Goal: Task Accomplishment & Management: Manage account settings

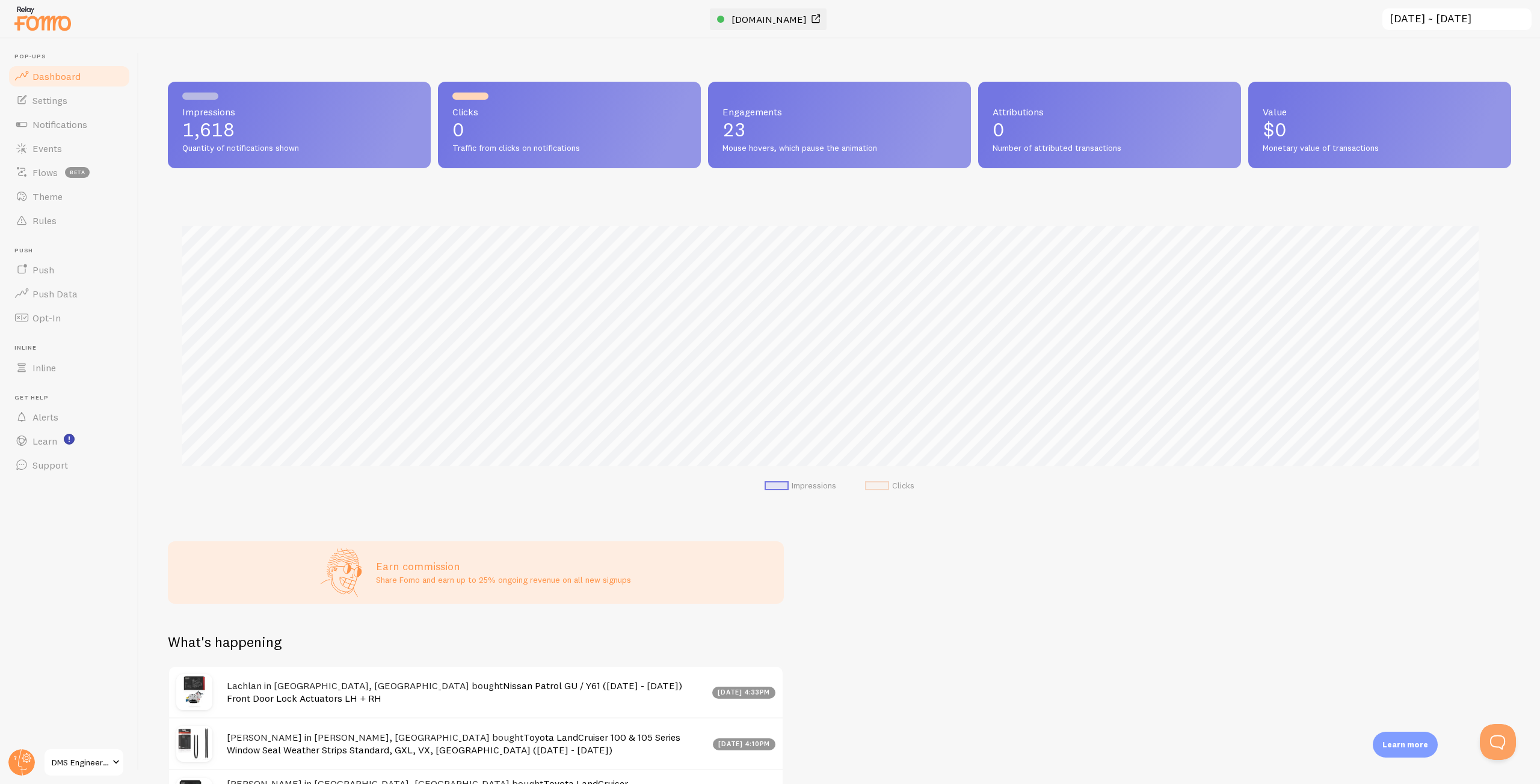
scroll to position [600726, 600078]
click at [41, 417] on span "Alerts" at bounding box center [45, 417] width 26 height 12
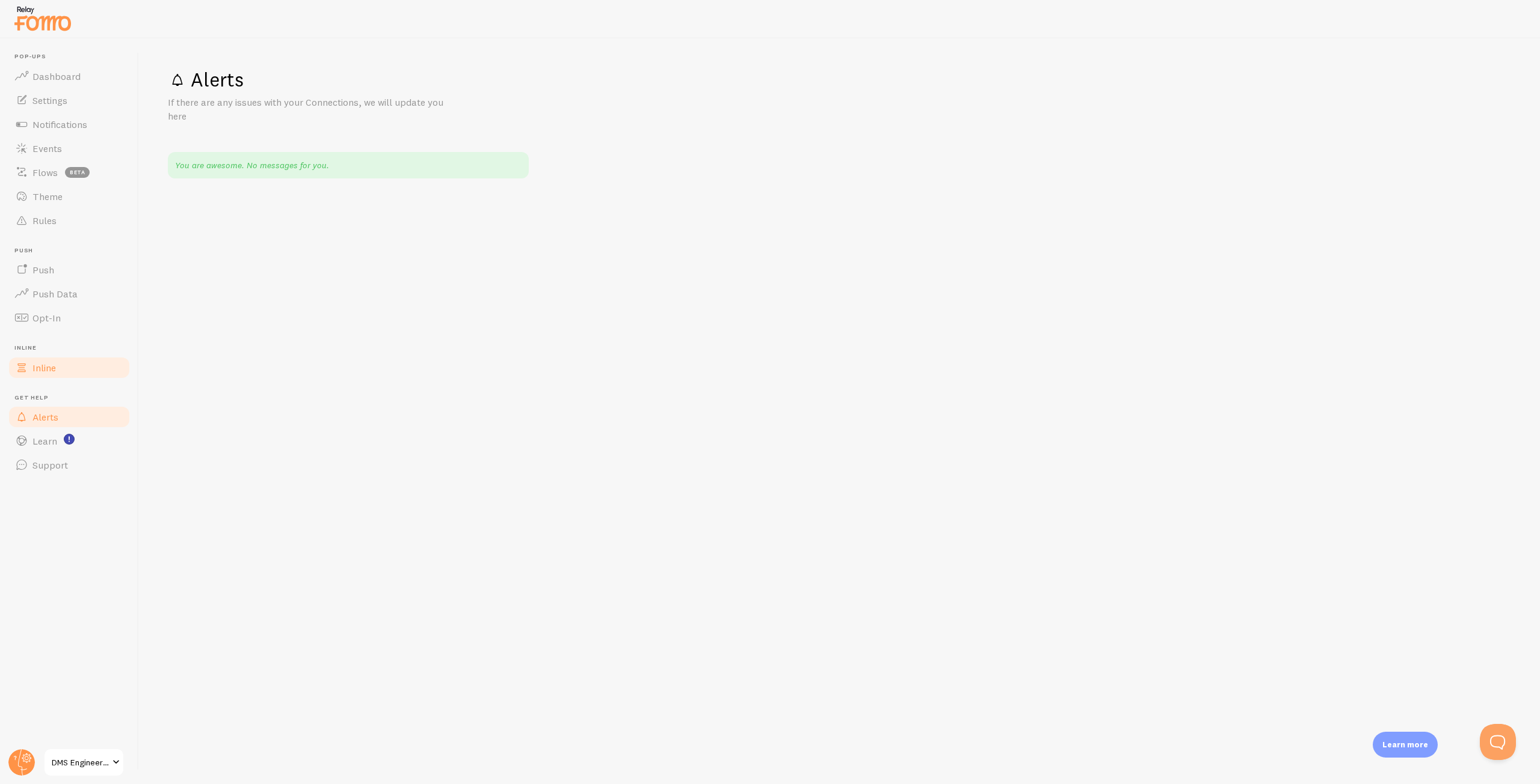
click at [37, 368] on span "Inline" at bounding box center [43, 367] width 23 height 12
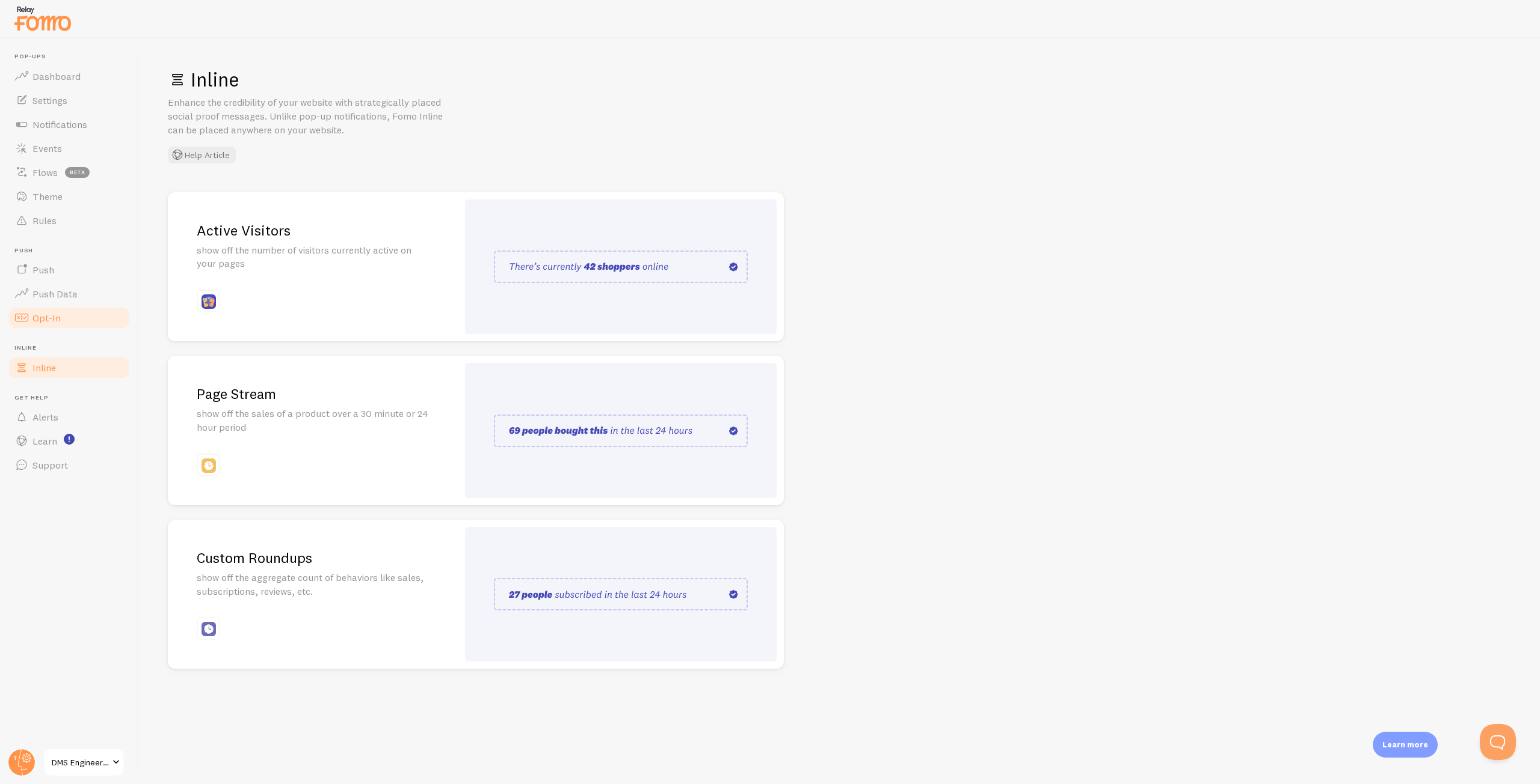
click at [77, 310] on link "Opt-In" at bounding box center [69, 318] width 124 height 24
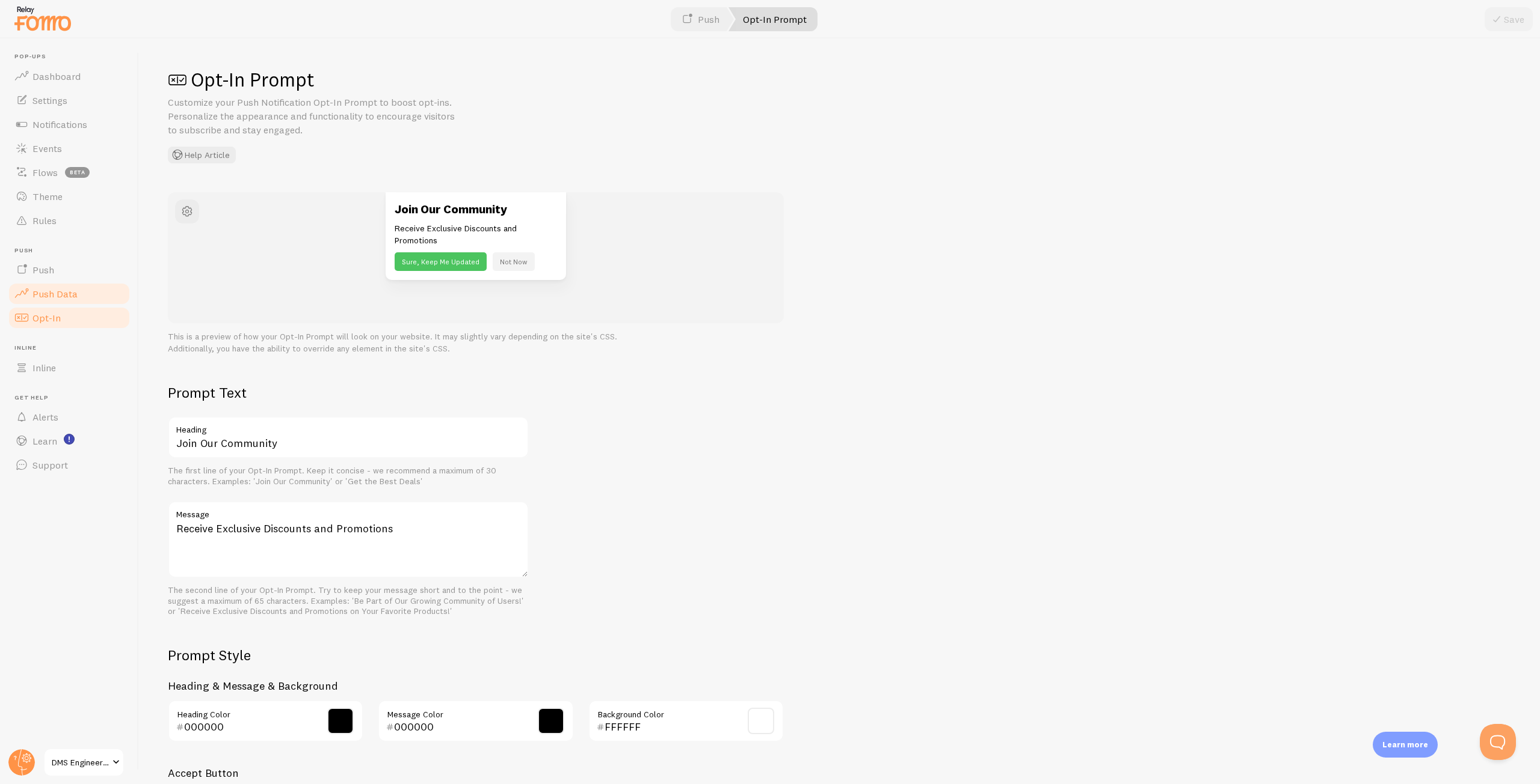
click at [81, 292] on link "Push Data" at bounding box center [69, 294] width 124 height 24
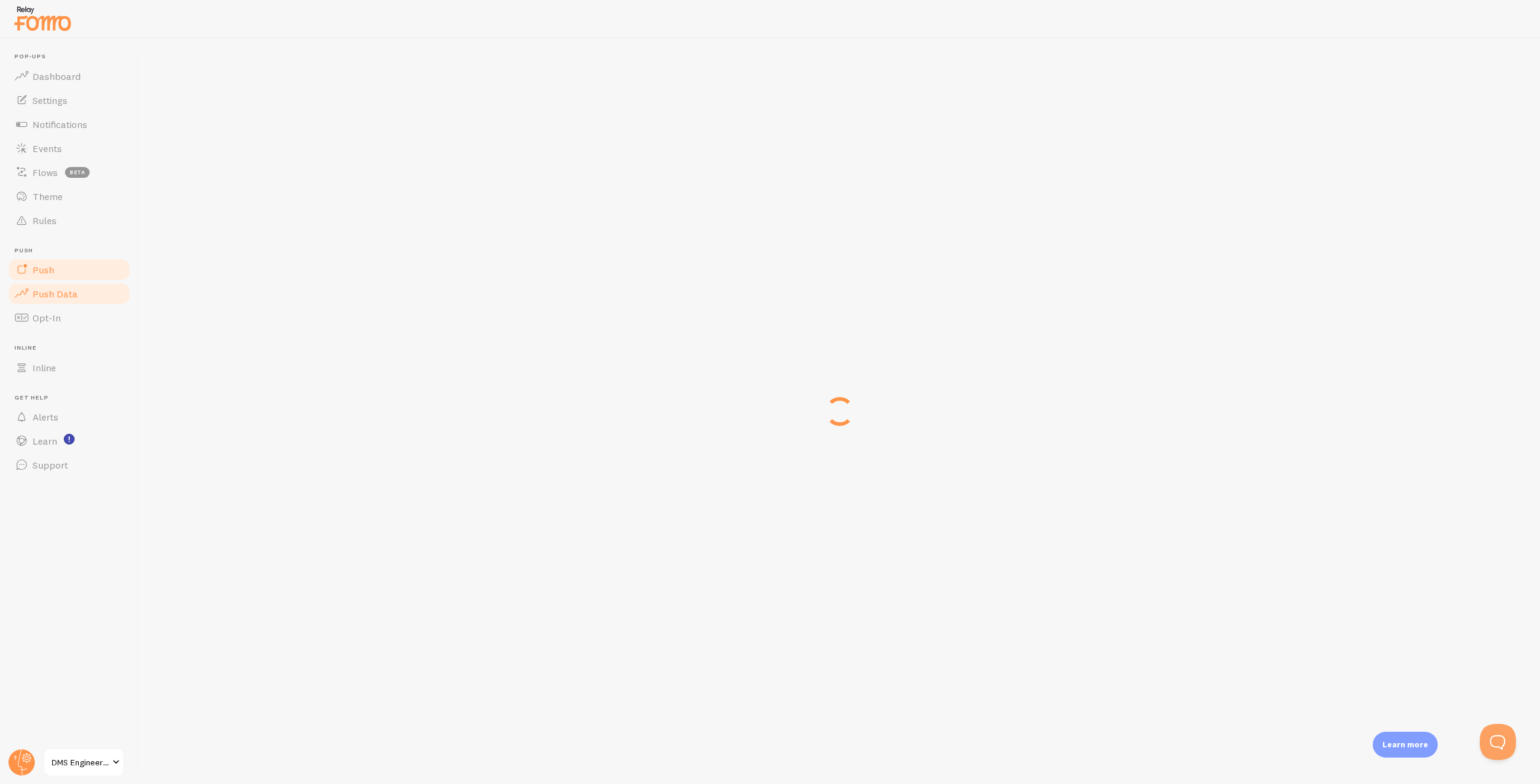
click at [84, 273] on link "Push" at bounding box center [69, 270] width 124 height 24
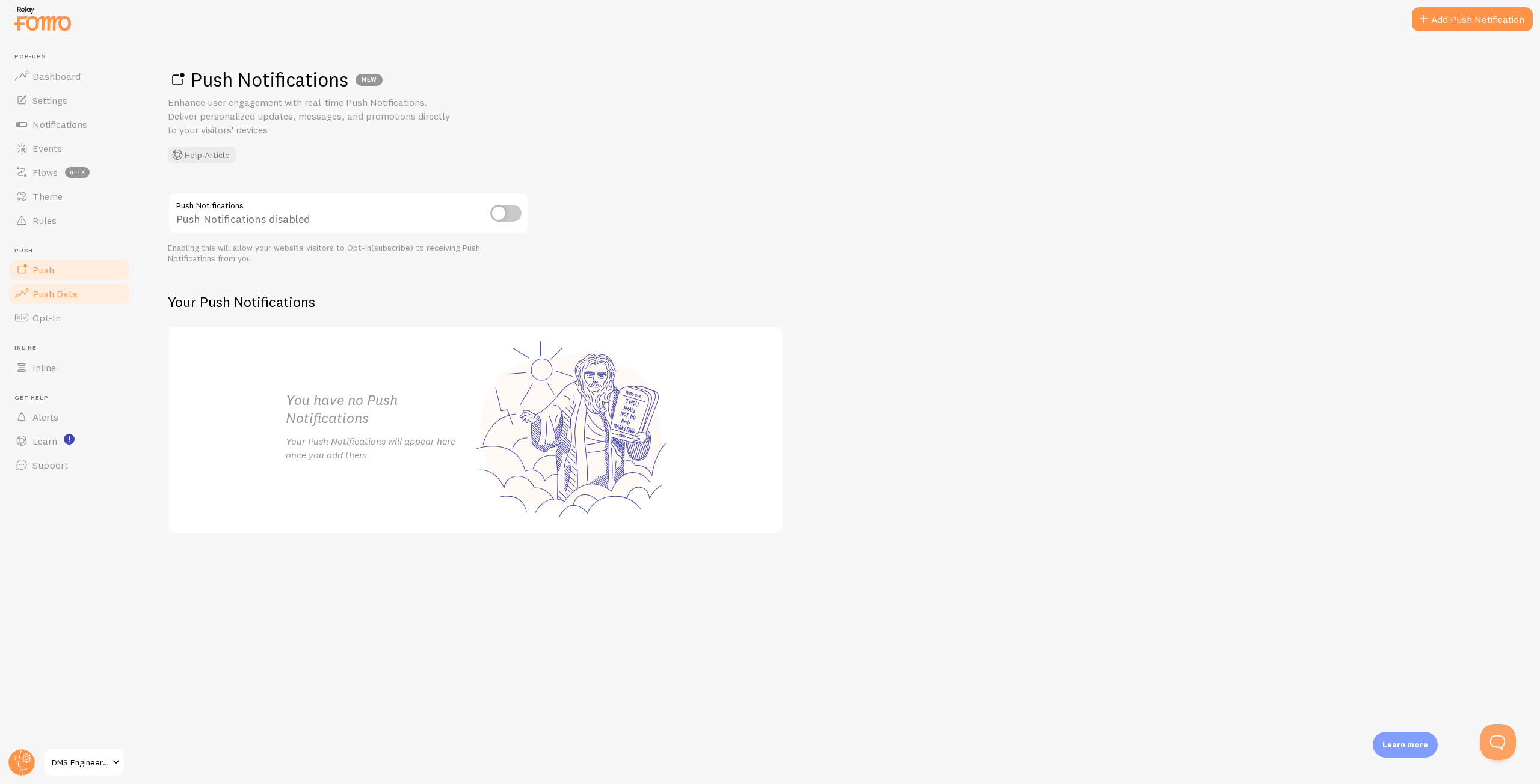
click at [57, 292] on span "Push Data" at bounding box center [55, 293] width 45 height 12
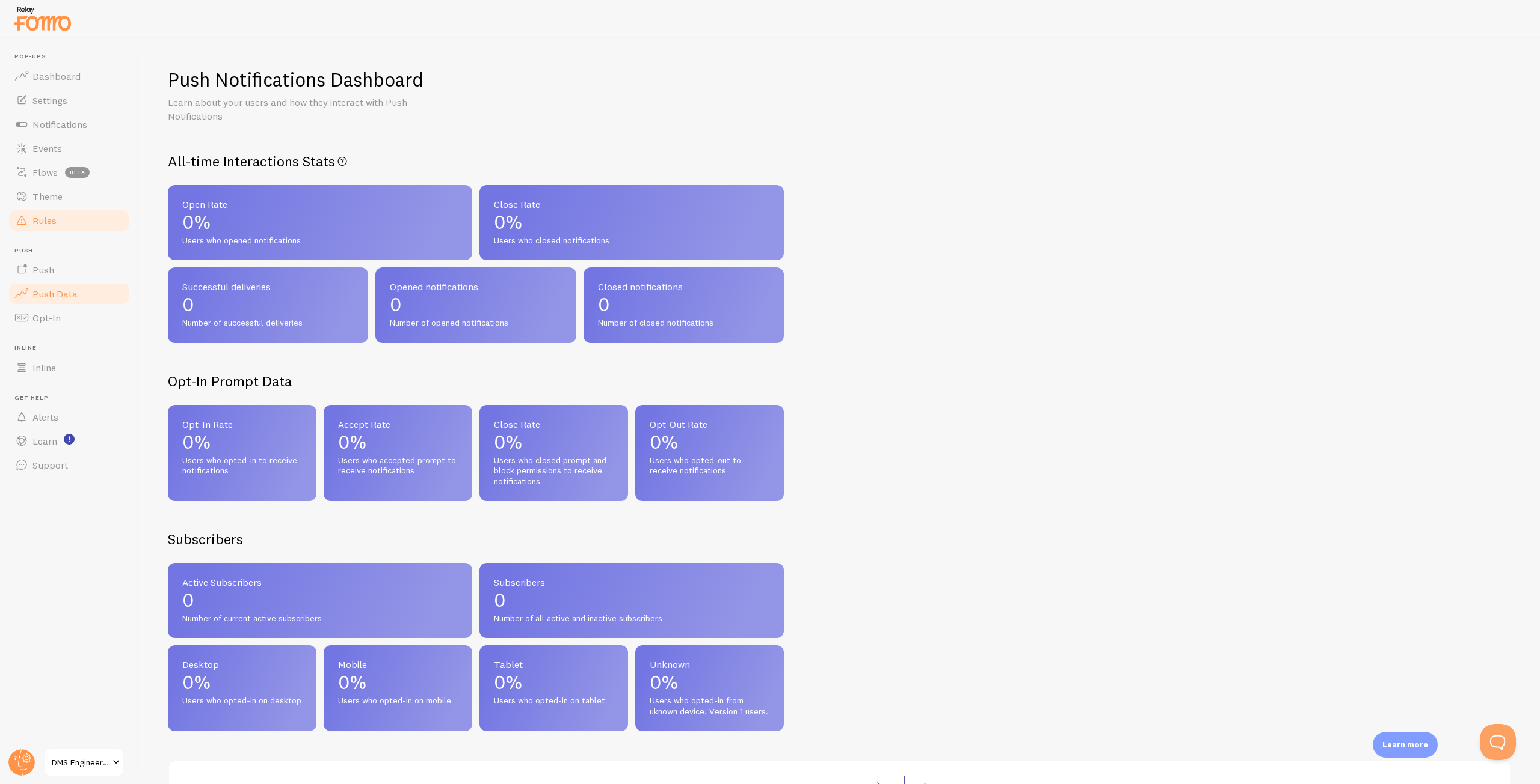
click at [64, 220] on link "Rules" at bounding box center [69, 220] width 124 height 24
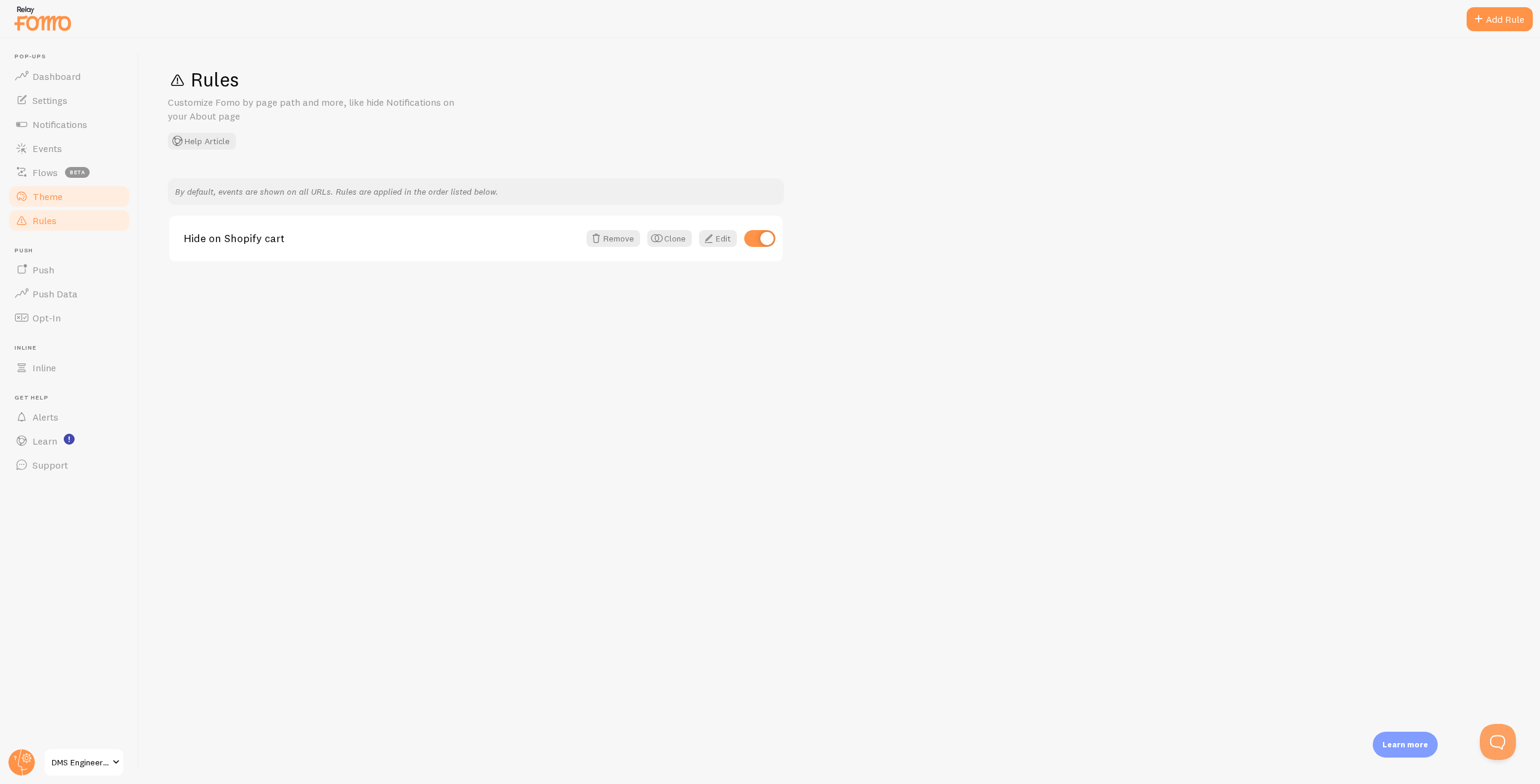
click at [60, 191] on span "Theme" at bounding box center [47, 196] width 30 height 12
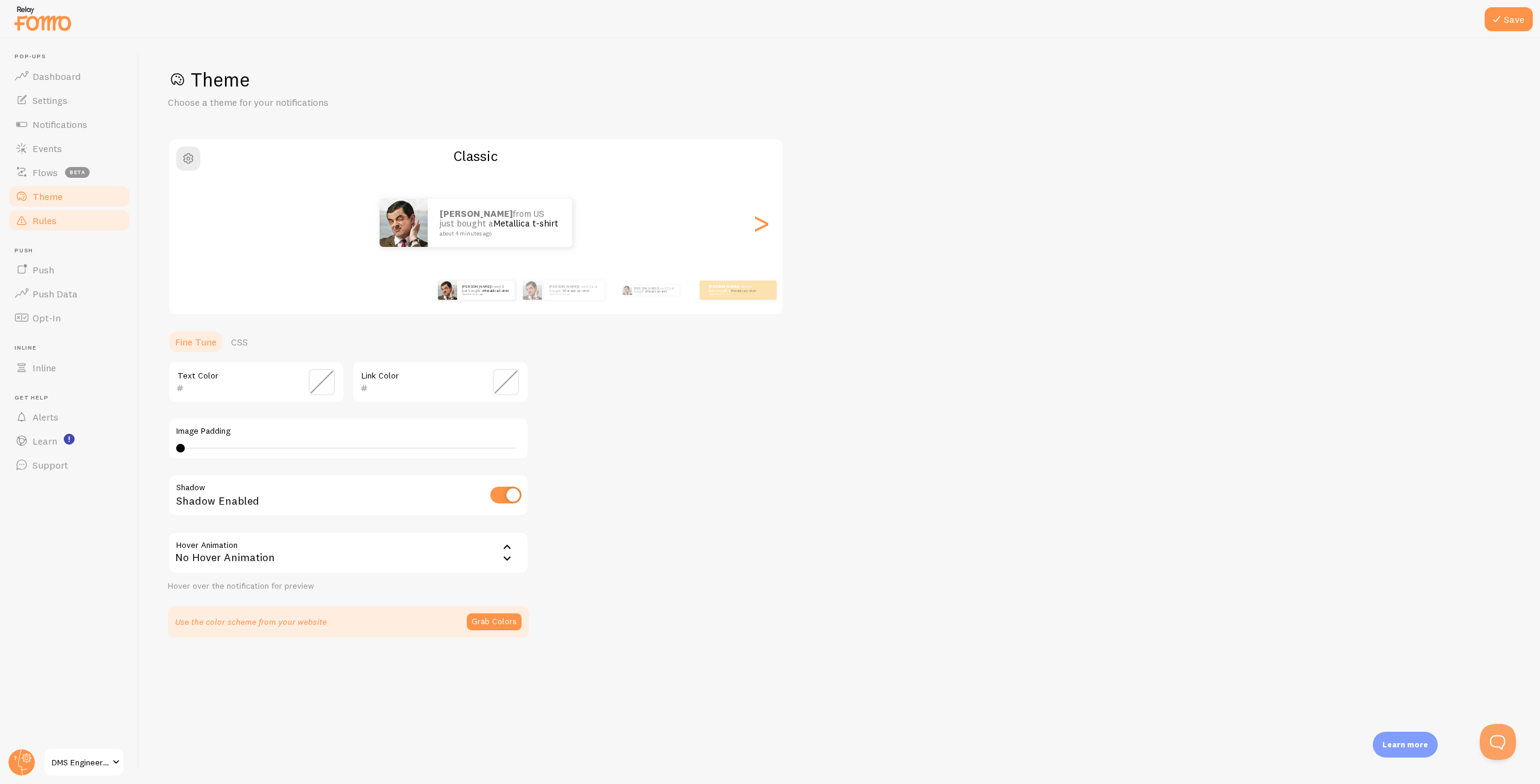
click at [45, 215] on span "Rules" at bounding box center [44, 220] width 24 height 12
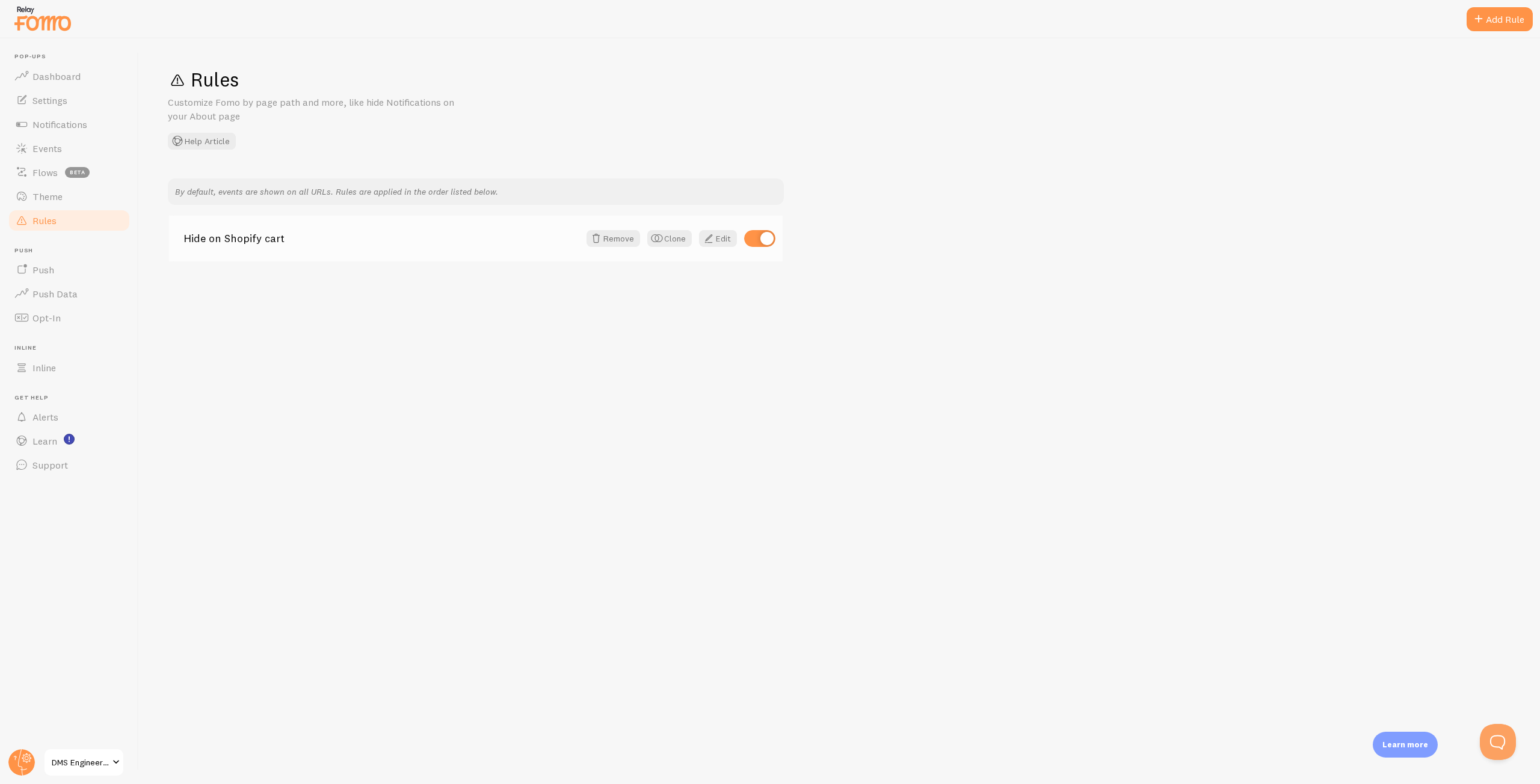
click at [756, 239] on input "checkbox" at bounding box center [760, 238] width 31 height 17
checkbox input "false"
drag, startPoint x: 459, startPoint y: 401, endPoint x: 506, endPoint y: 391, distance: 48.1
click at [473, 400] on div "Rules Customize Fomo by page path and more, like hide Notifications on your Abo…" at bounding box center [839, 412] width 1401 height 746
click at [42, 194] on span "Theme" at bounding box center [47, 196] width 30 height 12
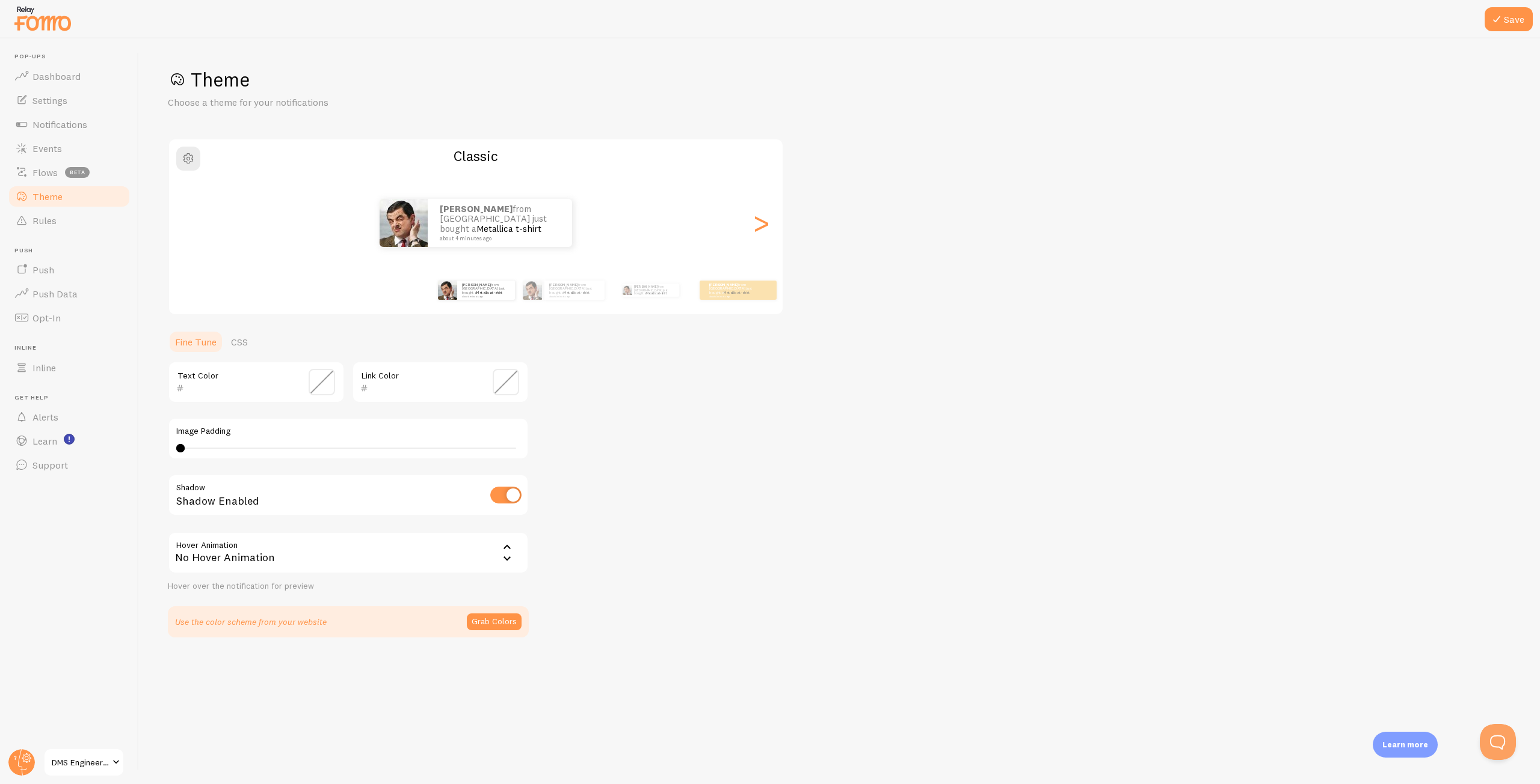
click at [1042, 418] on div "Theme Choose a theme for your notifications Classic [PERSON_NAME] from [GEOGRAP…" at bounding box center [839, 352] width 1343 height 570
click at [25, 168] on span at bounding box center [22, 173] width 14 height 14
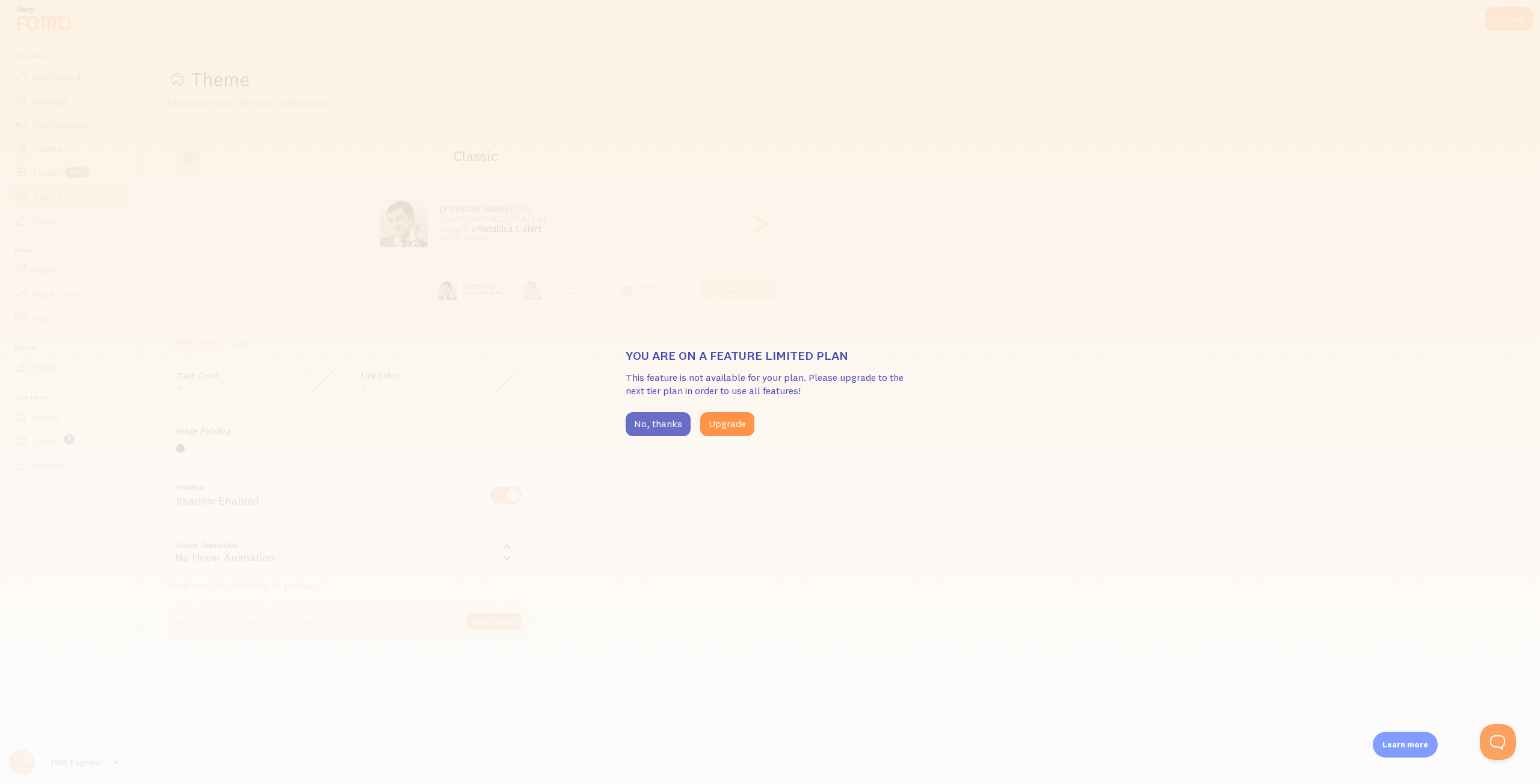
click at [670, 433] on button "No, thanks" at bounding box center [657, 425] width 65 height 24
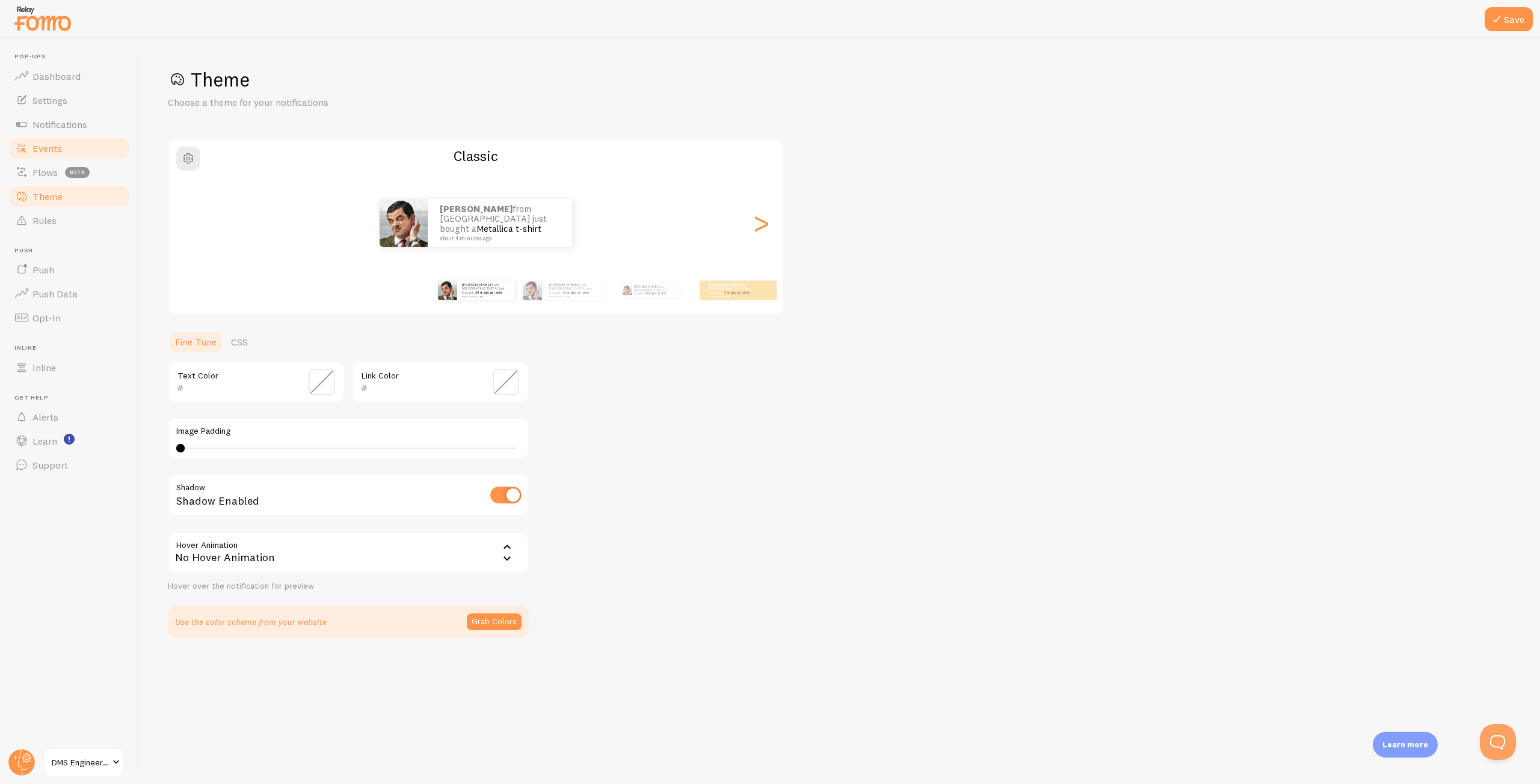
click at [46, 155] on link "Events" at bounding box center [69, 149] width 124 height 24
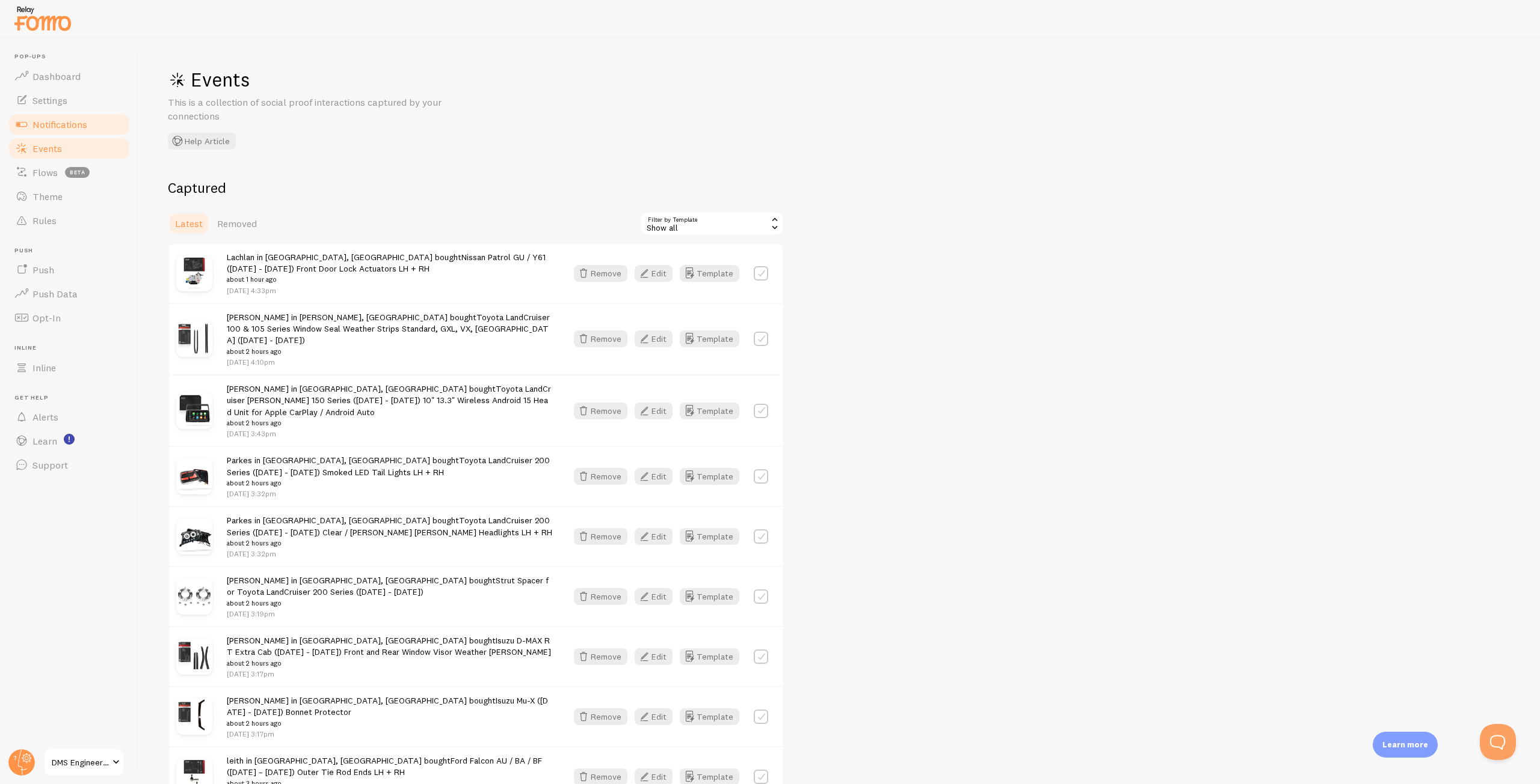
click at [91, 122] on link "Notifications" at bounding box center [69, 125] width 124 height 24
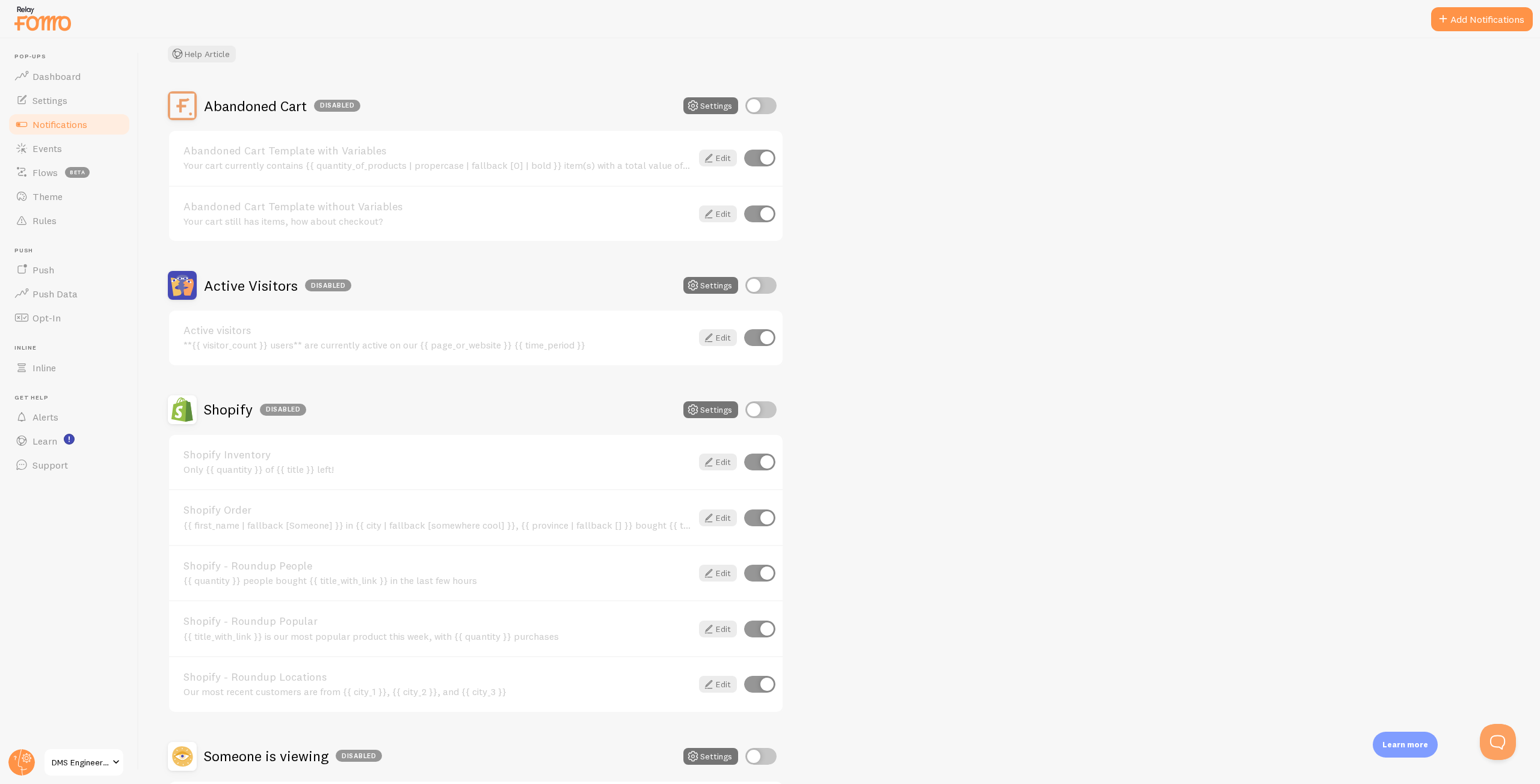
scroll to position [184, 0]
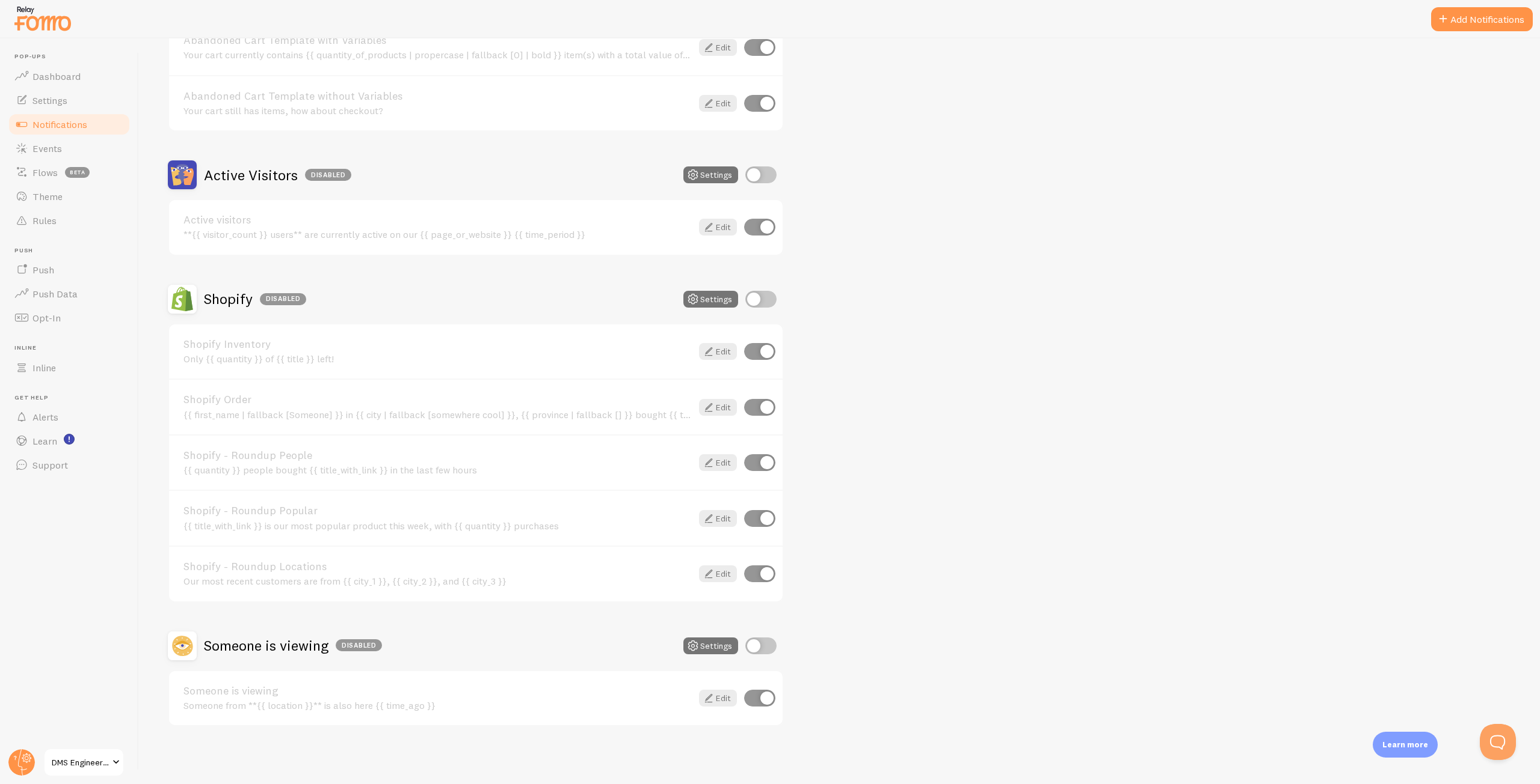
click at [93, 759] on span "DMS Engineering" at bounding box center [80, 763] width 57 height 14
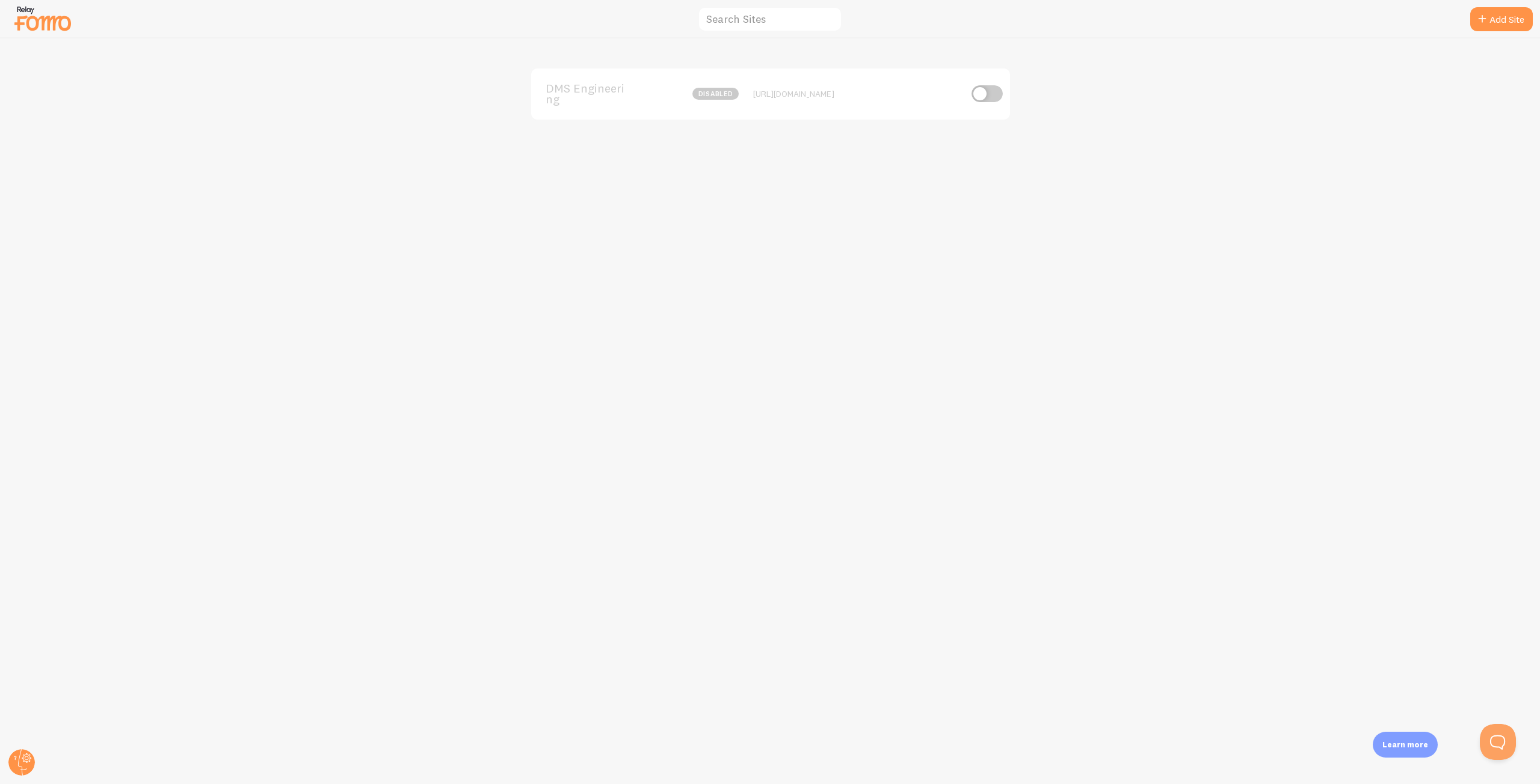
click at [765, 174] on div "DMS Engineering disabled [URL][DOMAIN_NAME]" at bounding box center [770, 412] width 1539 height 746
click at [792, 24] on input "text" at bounding box center [769, 19] width 144 height 26
click at [673, 245] on div "DMS Engineering disabled [URL][DOMAIN_NAME]" at bounding box center [770, 412] width 1539 height 746
click at [754, 23] on input "text" at bounding box center [769, 19] width 144 height 26
type input "dms"
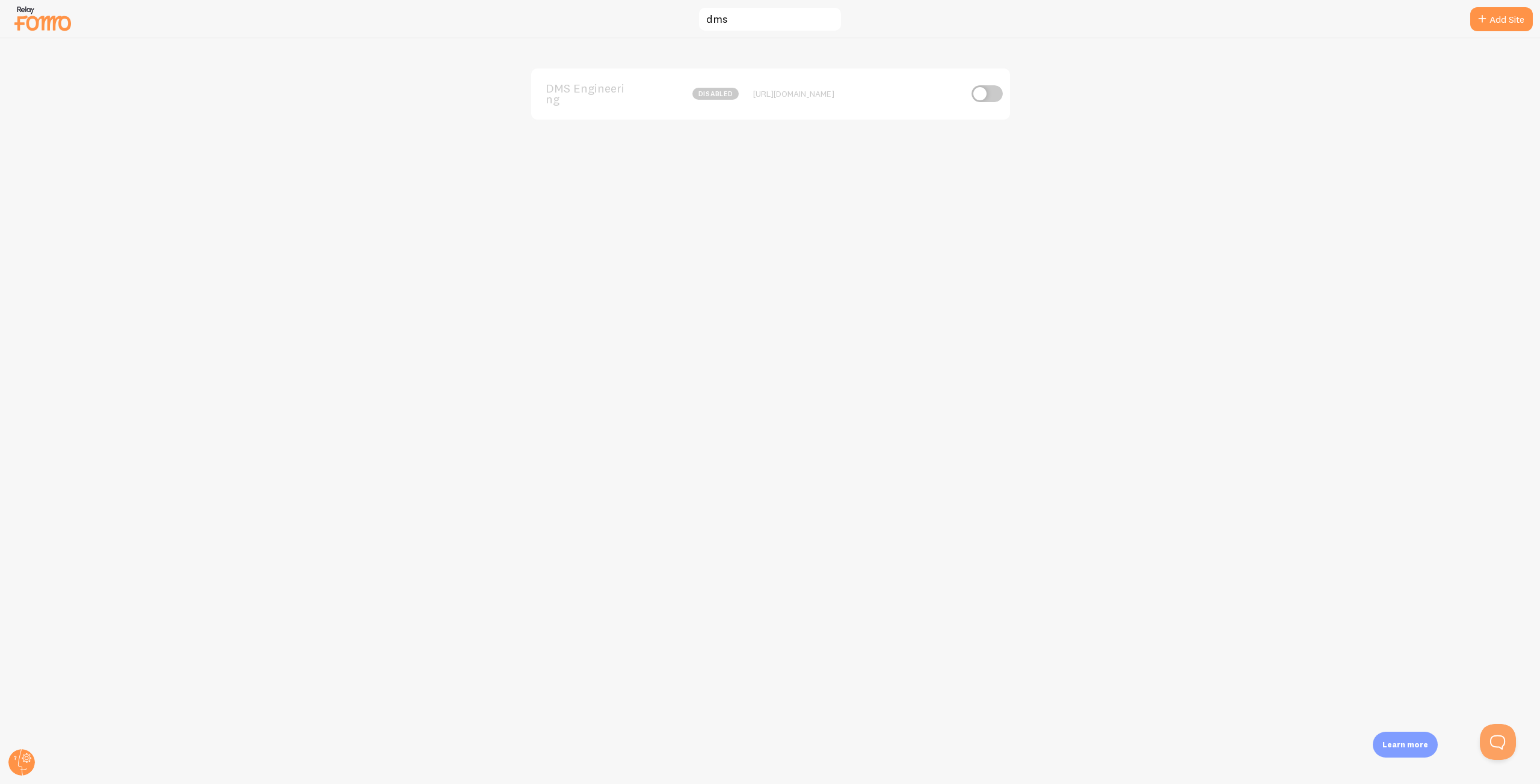
click at [1303, 630] on div "DMS Engineering disabled [URL][DOMAIN_NAME]" at bounding box center [770, 412] width 1539 height 746
drag, startPoint x: 744, startPoint y: 27, endPoint x: 620, endPoint y: 31, distance: 124.1
click at [647, 31] on div "dms Add Site DMS Engineering disabled [URL][DOMAIN_NAME] [PERSON_NAME] [EMAIL_A…" at bounding box center [770, 392] width 1540 height 784
click at [23, 751] on circle at bounding box center [21, 762] width 27 height 27
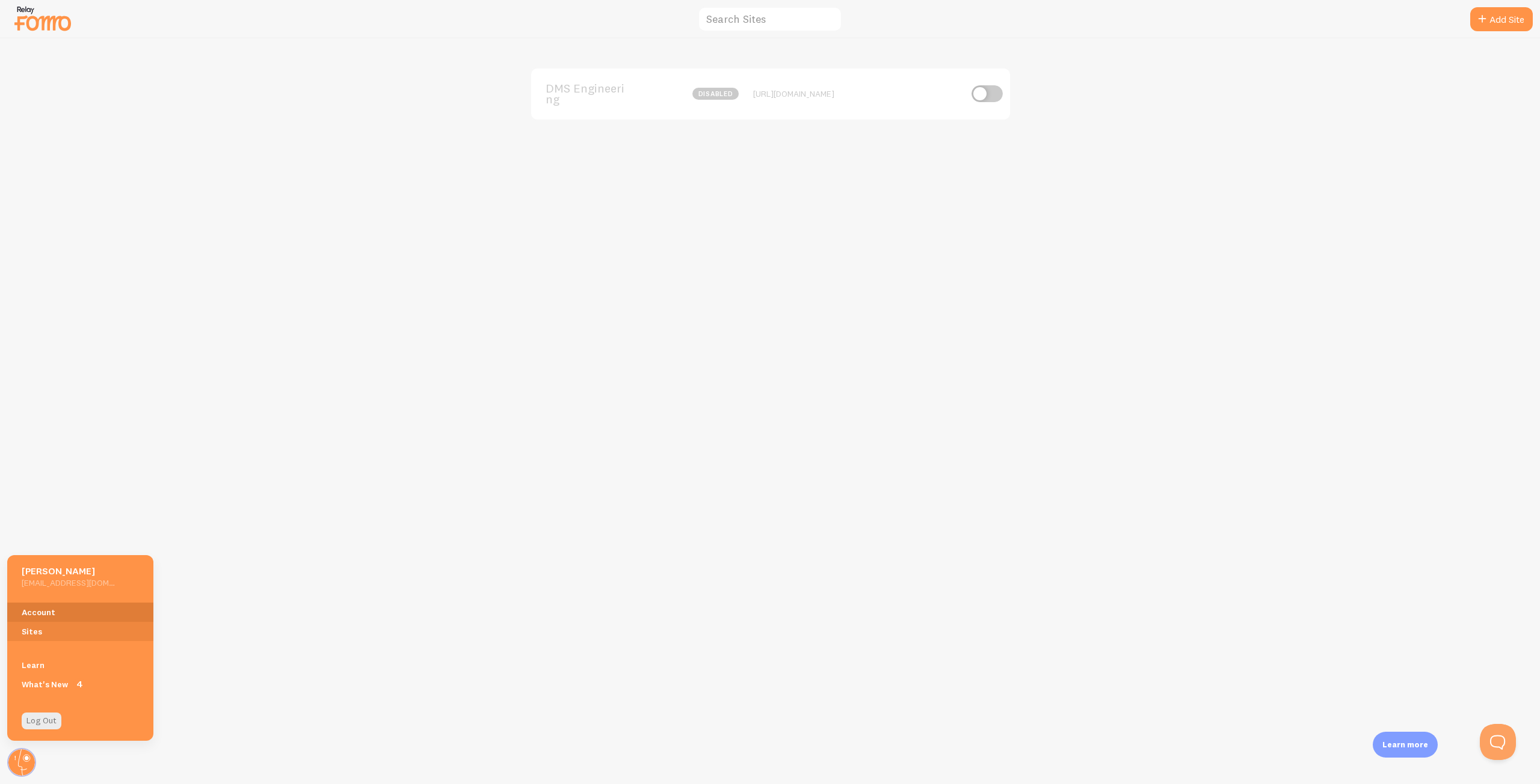
click at [76, 604] on link "Account" at bounding box center [80, 613] width 146 height 19
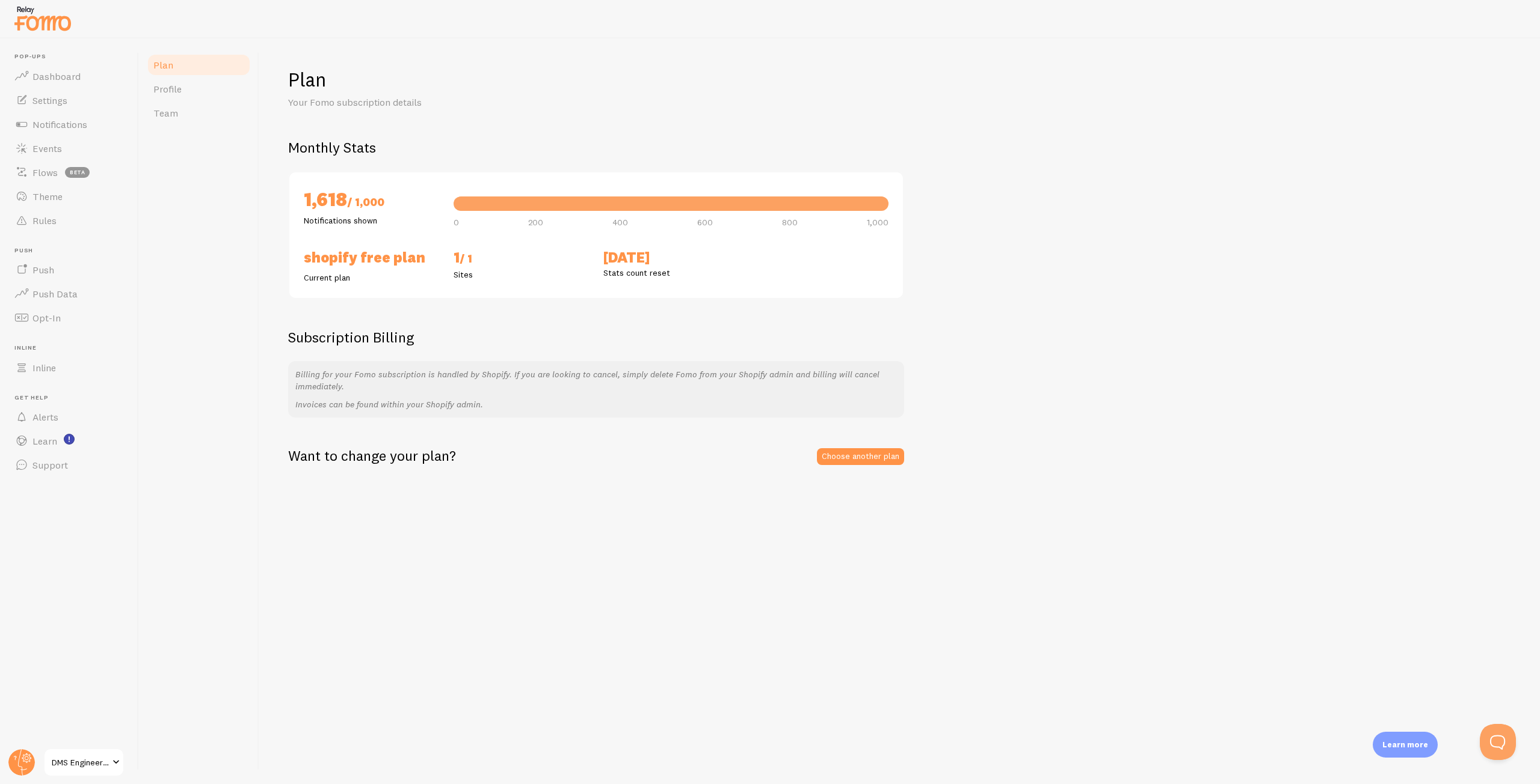
drag, startPoint x: 393, startPoint y: 192, endPoint x: 312, endPoint y: 203, distance: 81.7
click at [312, 203] on h2 "1,618 / 1,000" at bounding box center [371, 200] width 135 height 27
drag, startPoint x: 664, startPoint y: 277, endPoint x: 578, endPoint y: 265, distance: 86.8
click at [578, 265] on div "Shopify Free Plan Current plan 1 / 1 Sites [DATE] Stats count reset" at bounding box center [596, 266] width 599 height 35
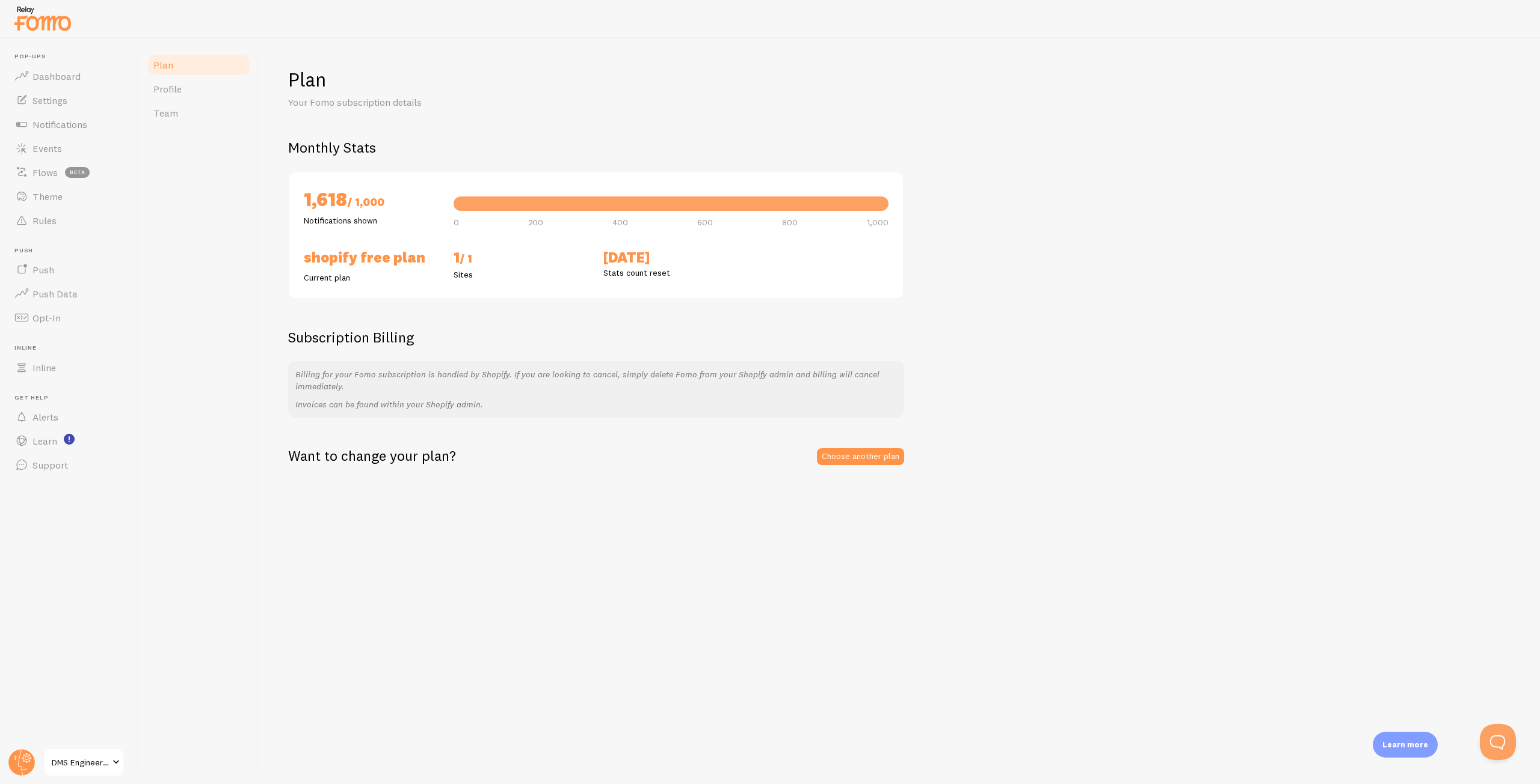
click at [1147, 292] on div "Monthly Stats 1,618 / 1,000 Notifications shown 161.8% 0 200 400 600 800 1,000 …" at bounding box center [900, 219] width 1223 height 161
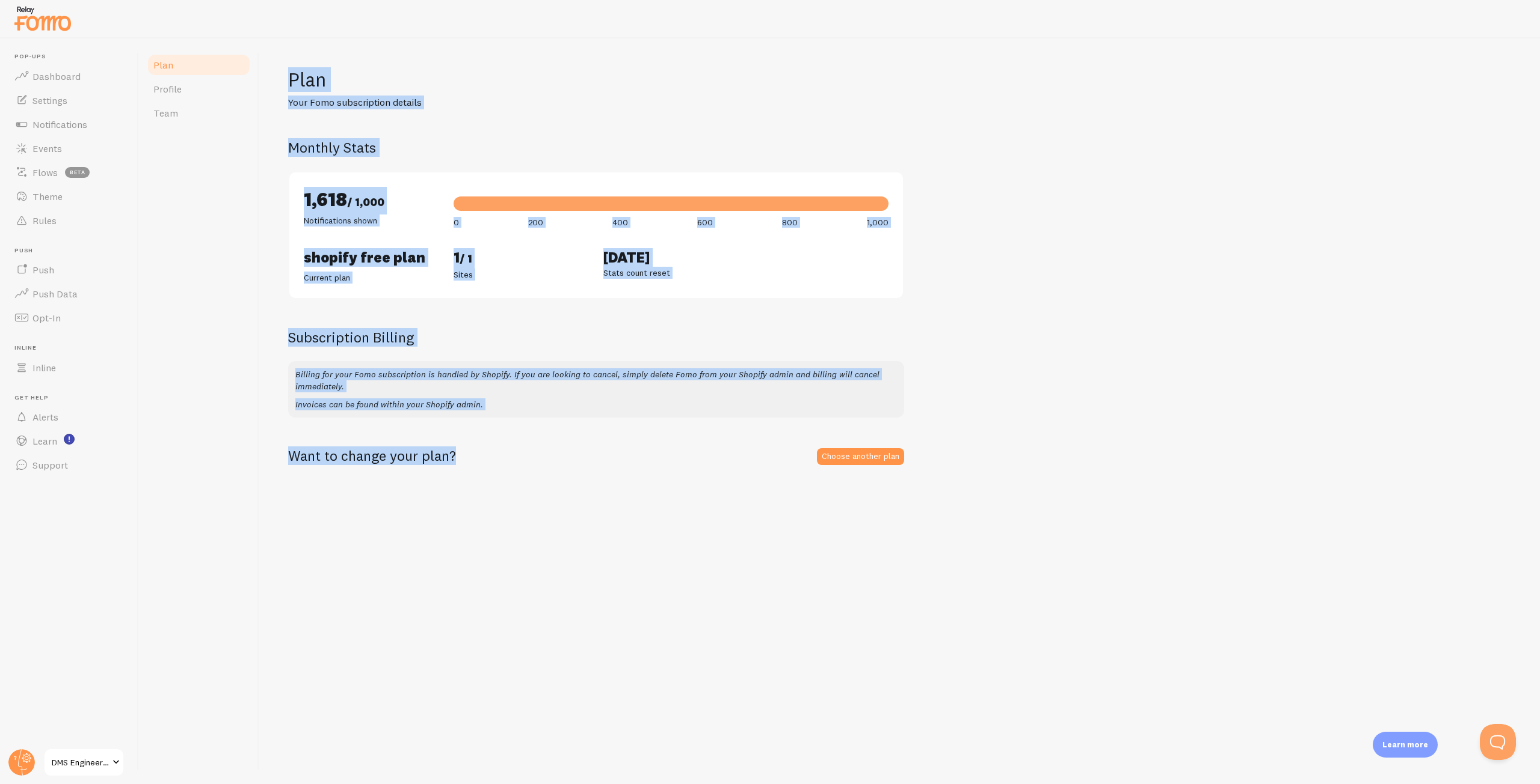
drag, startPoint x: 500, startPoint y: 454, endPoint x: 211, endPoint y: 449, distance: 289.0
click at [210, 449] on div "Plan Profile Team Plan Your Fomo subscription details Monthly Stats 1,618 / 1,0…" at bounding box center [839, 412] width 1401 height 746
click at [507, 506] on div "Plan Your Fomo subscription details Monthly Stats 1,618 / 1,000 Notifications s…" at bounding box center [899, 412] width 1280 height 746
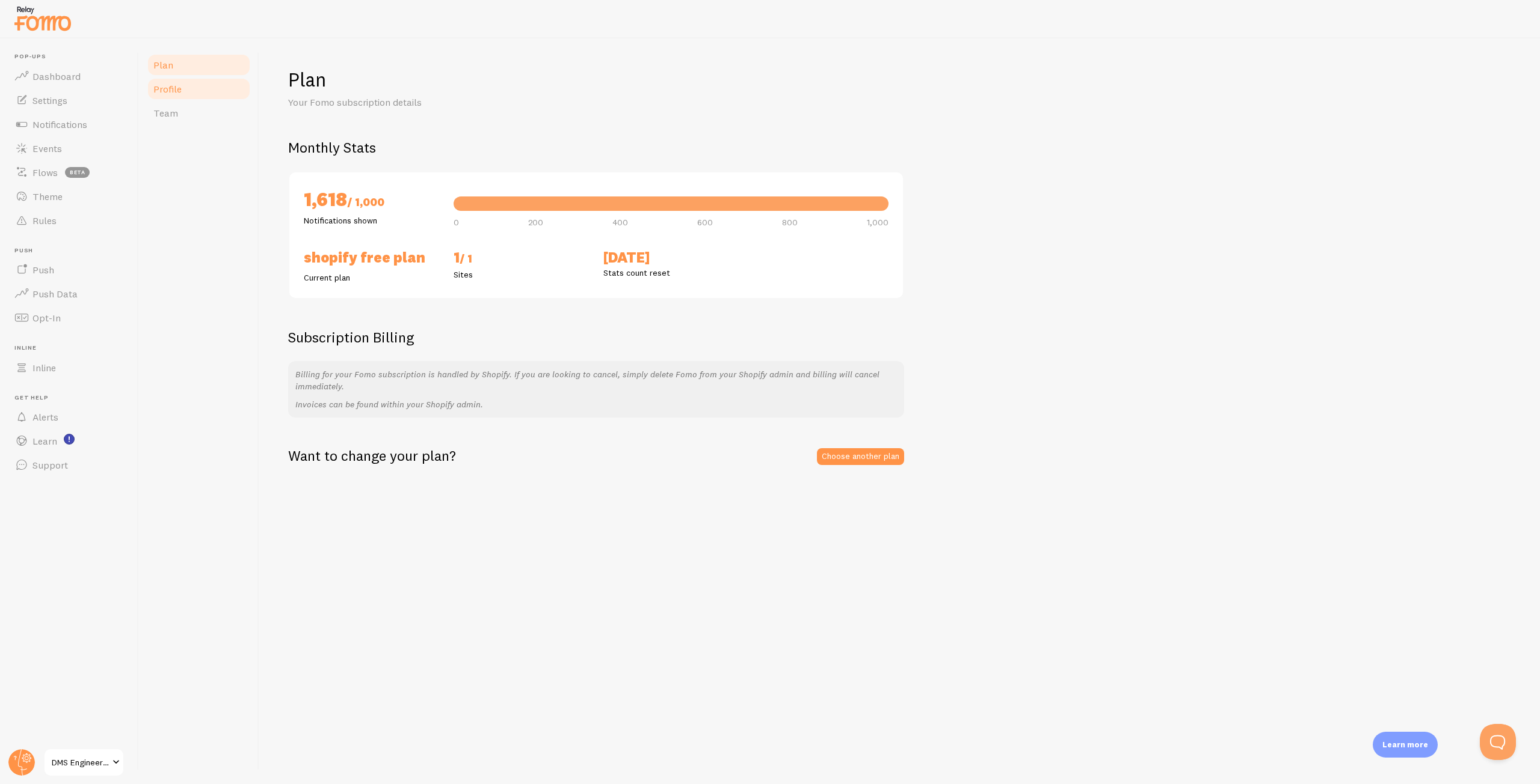
click at [209, 94] on link "Profile" at bounding box center [199, 89] width 105 height 24
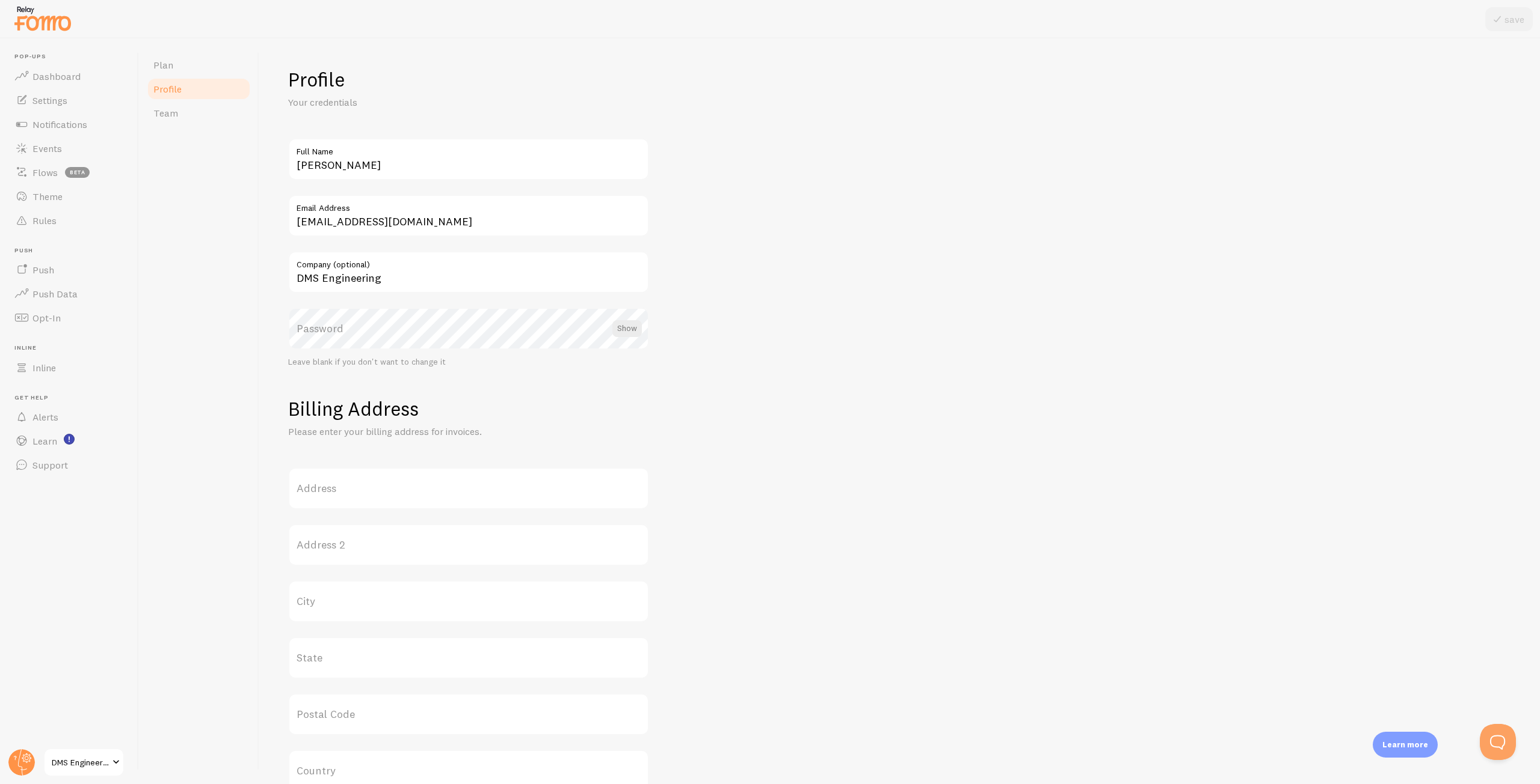
click at [196, 51] on div "Plan Profile Team" at bounding box center [199, 412] width 120 height 746
click at [196, 63] on link "Plan" at bounding box center [199, 65] width 105 height 24
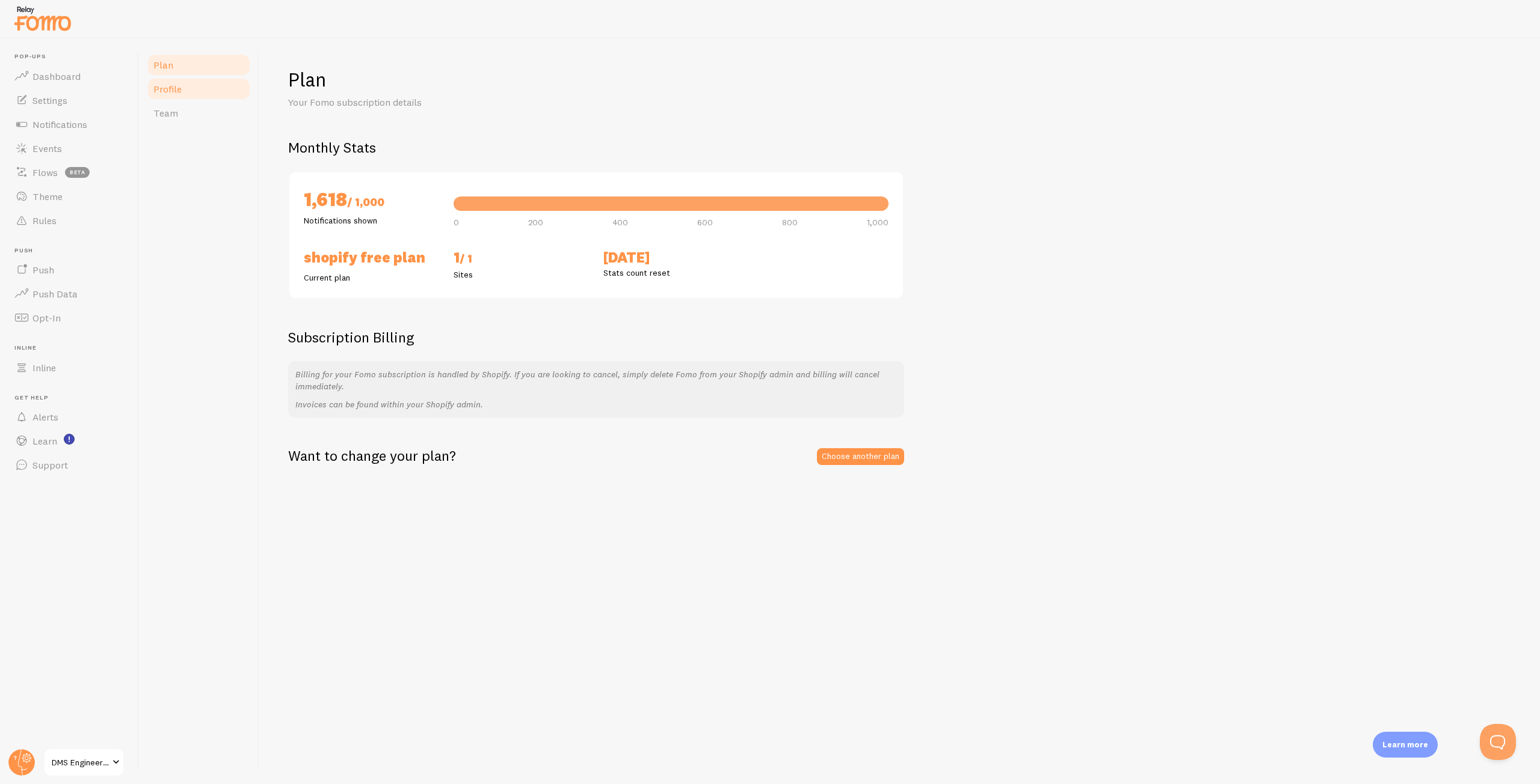
click at [189, 92] on link "Profile" at bounding box center [199, 89] width 105 height 24
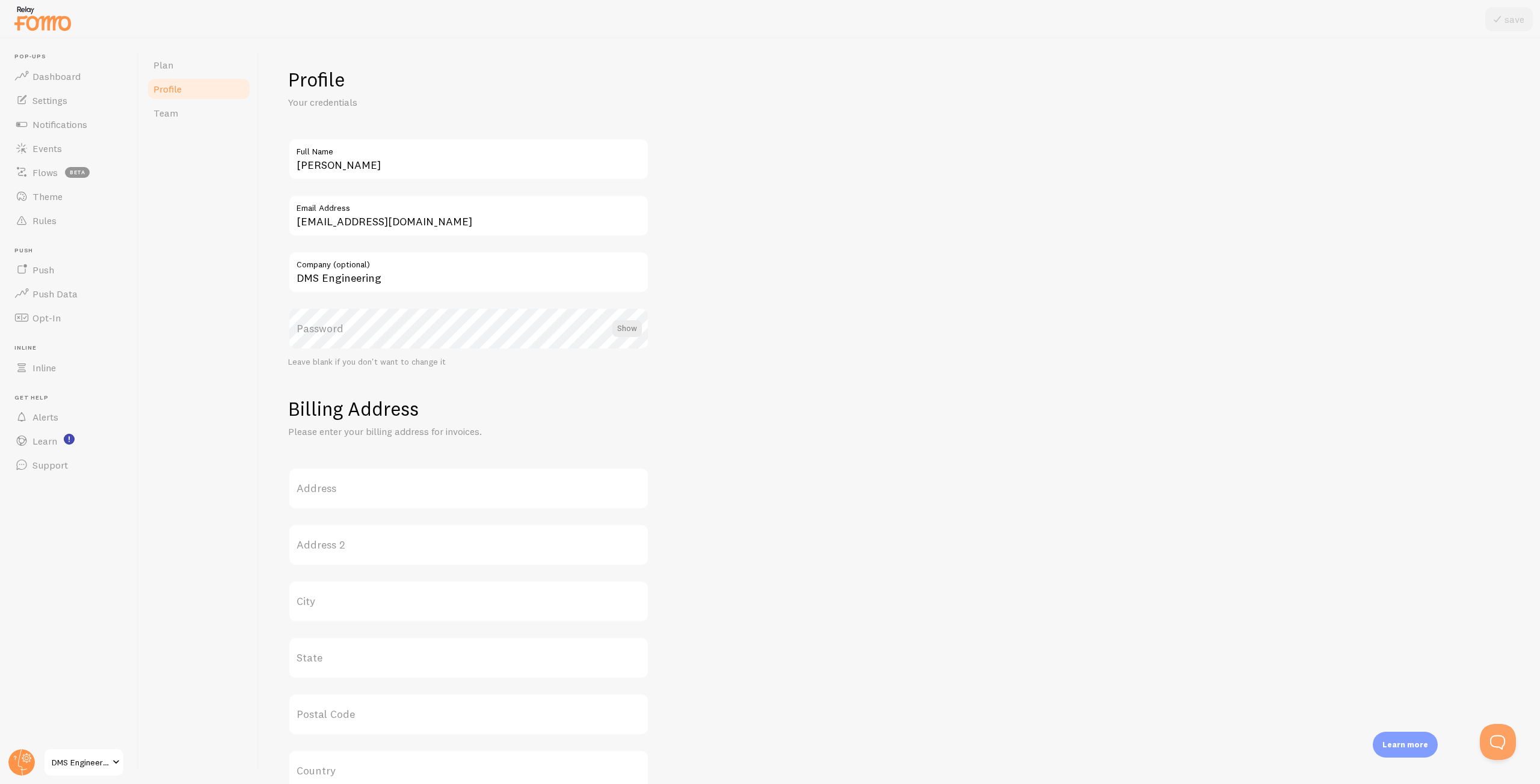
click at [334, 336] on label "Password" at bounding box center [468, 329] width 360 height 42
click at [855, 392] on form "Profile Your credentials [PERSON_NAME] Full Name [EMAIL_ADDRESS][DOMAIN_NAME] E…" at bounding box center [900, 519] width 1223 height 904
click at [83, 753] on link "DMS Engineering" at bounding box center [84, 763] width 81 height 29
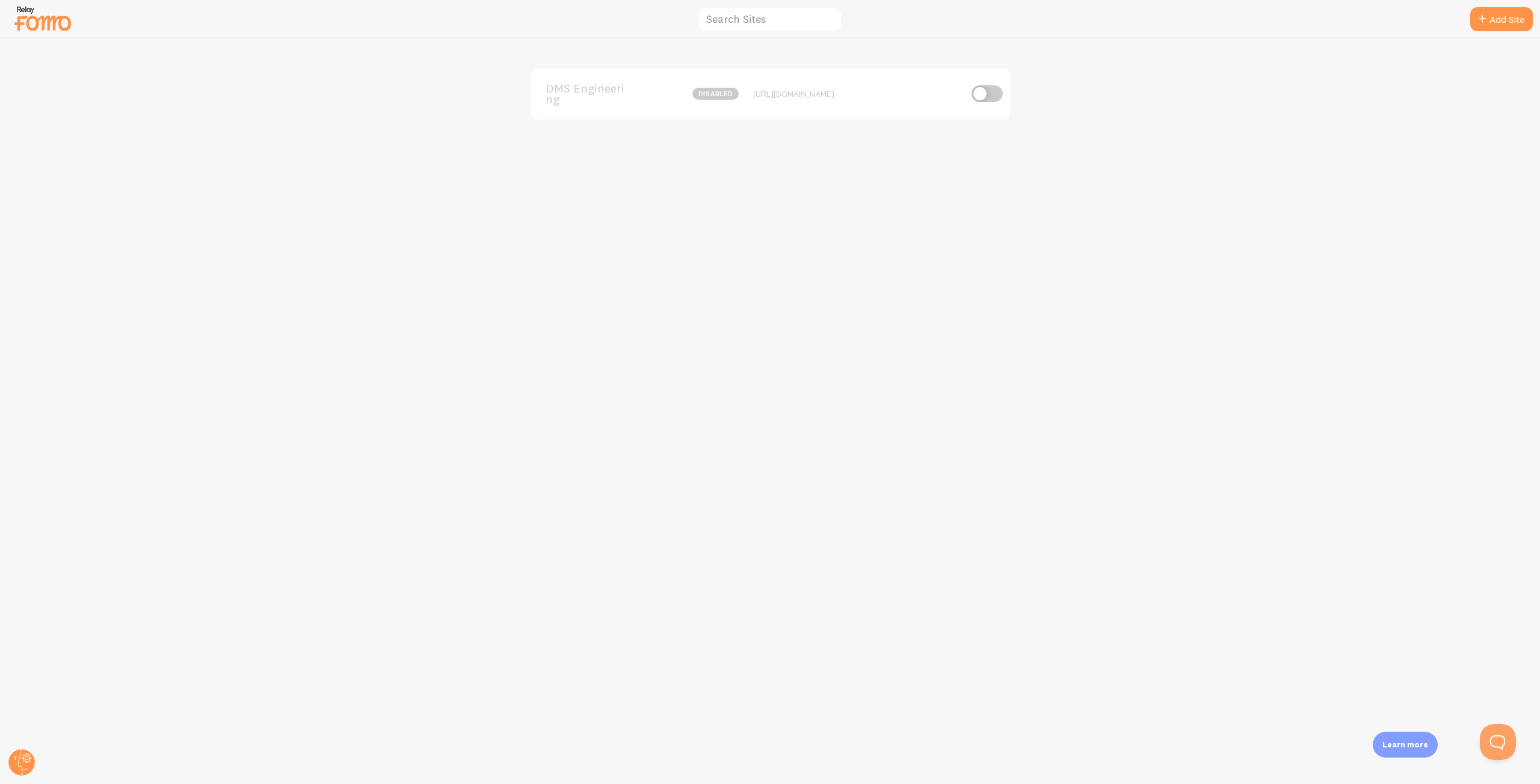
click at [1224, 265] on div "DMS Engineering disabled [URL][DOMAIN_NAME]" at bounding box center [770, 412] width 1539 height 746
click at [25, 758] on icon at bounding box center [27, 758] width 4 height 4
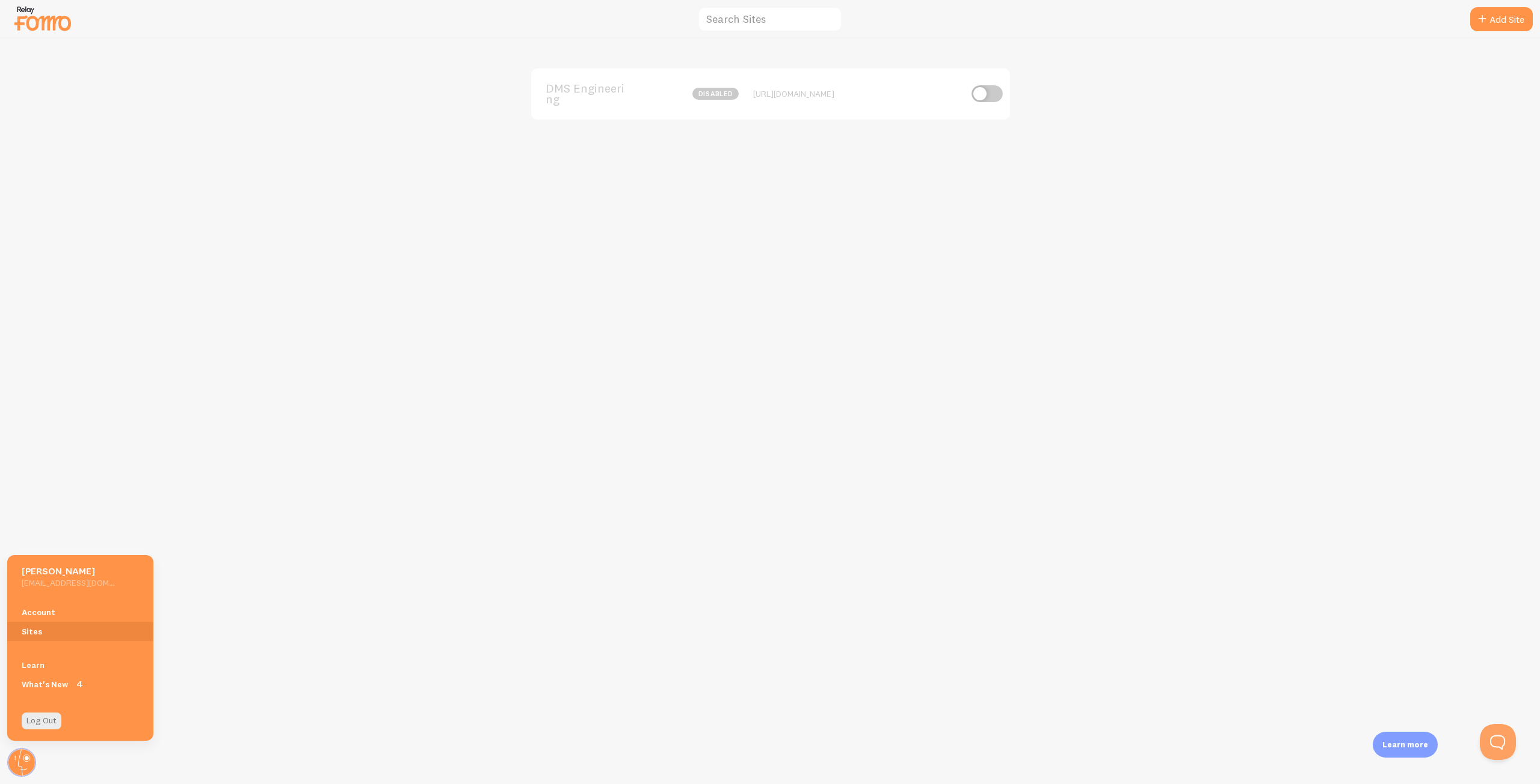
click at [377, 638] on div "DMS Engineering disabled [URL][DOMAIN_NAME]" at bounding box center [770, 412] width 1539 height 746
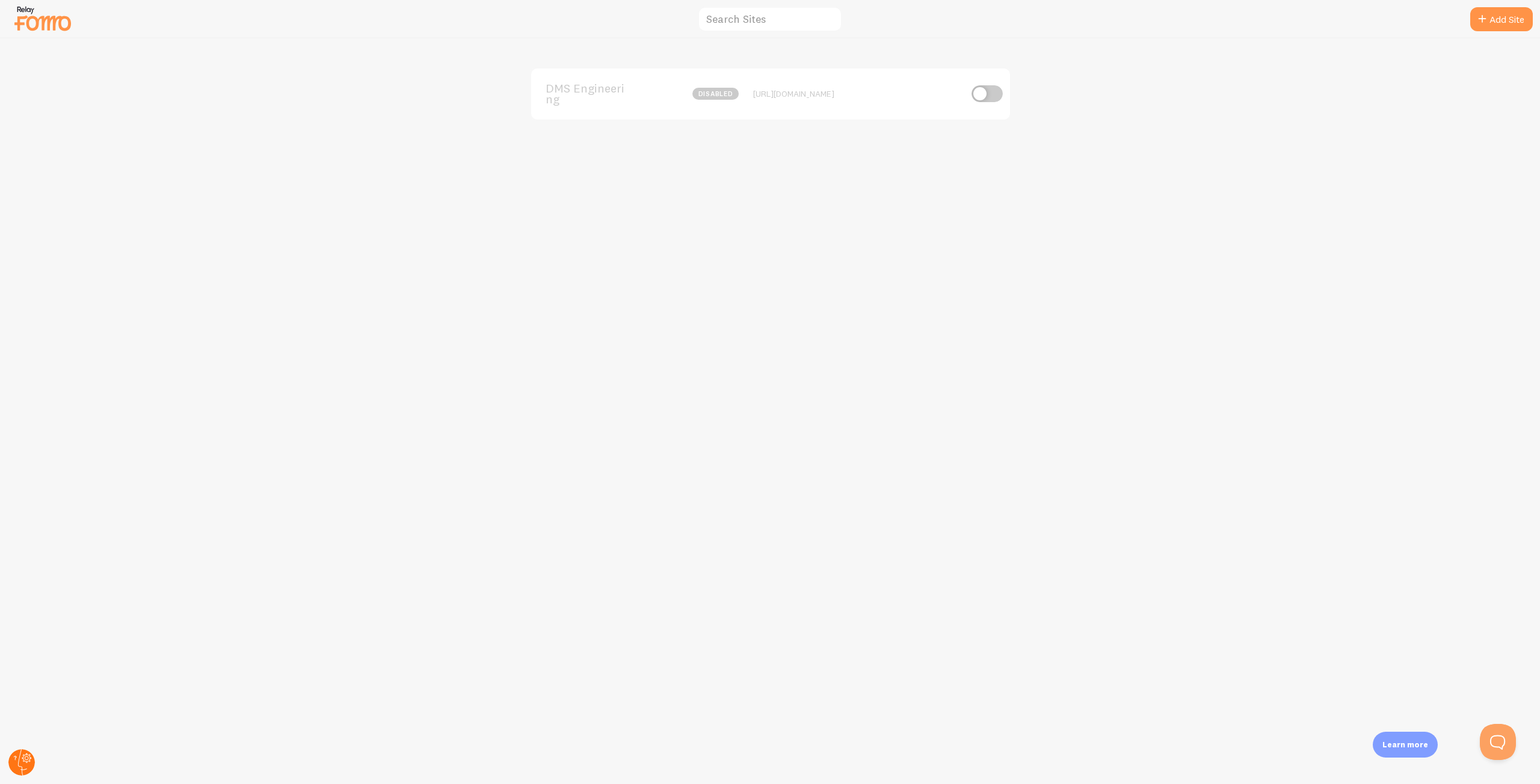
click at [13, 758] on circle at bounding box center [21, 762] width 27 height 27
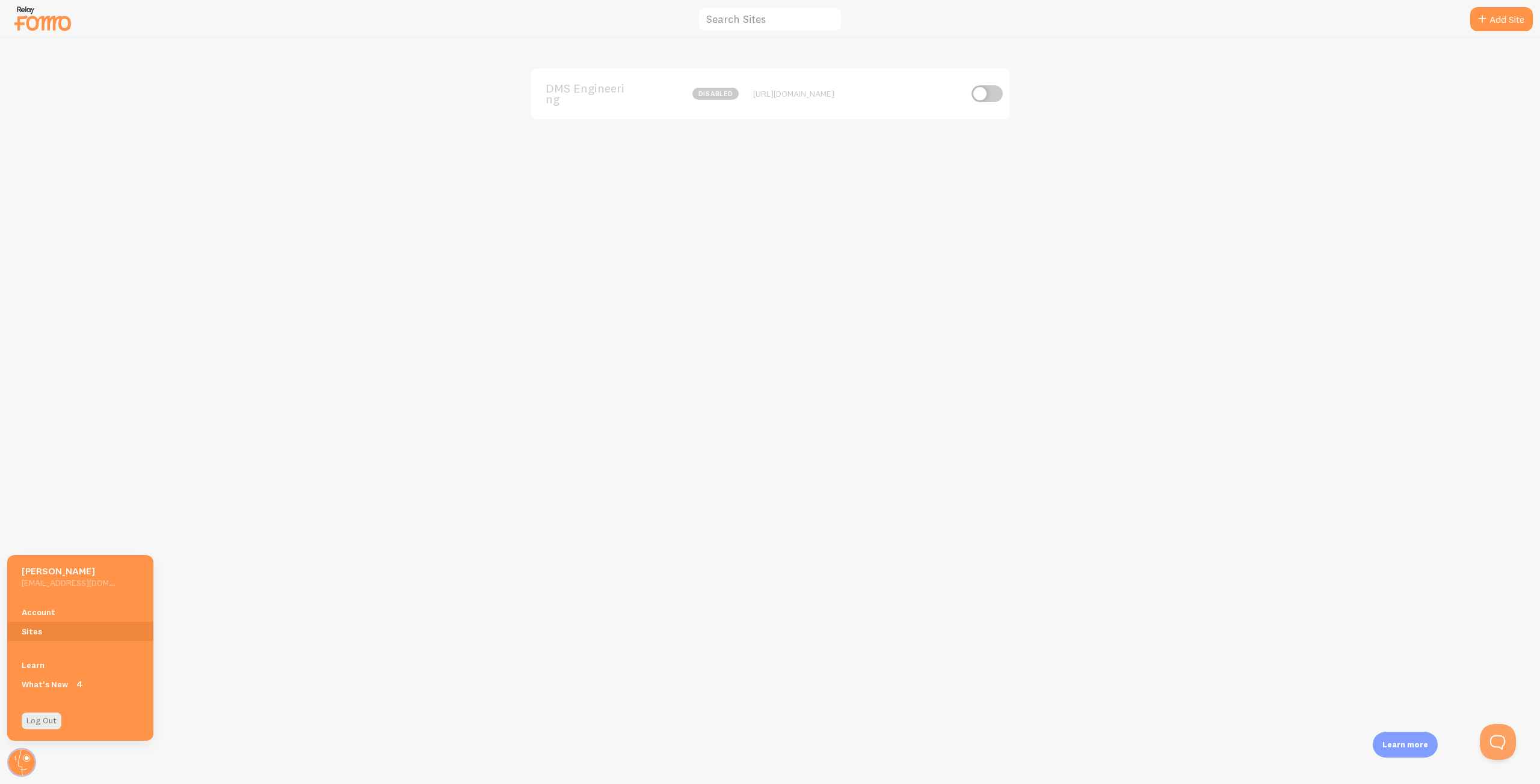
drag, startPoint x: 640, startPoint y: 507, endPoint x: 480, endPoint y: 507, distance: 160.0
click at [640, 507] on div "DMS Engineering disabled [URL][DOMAIN_NAME]" at bounding box center [770, 412] width 1539 height 746
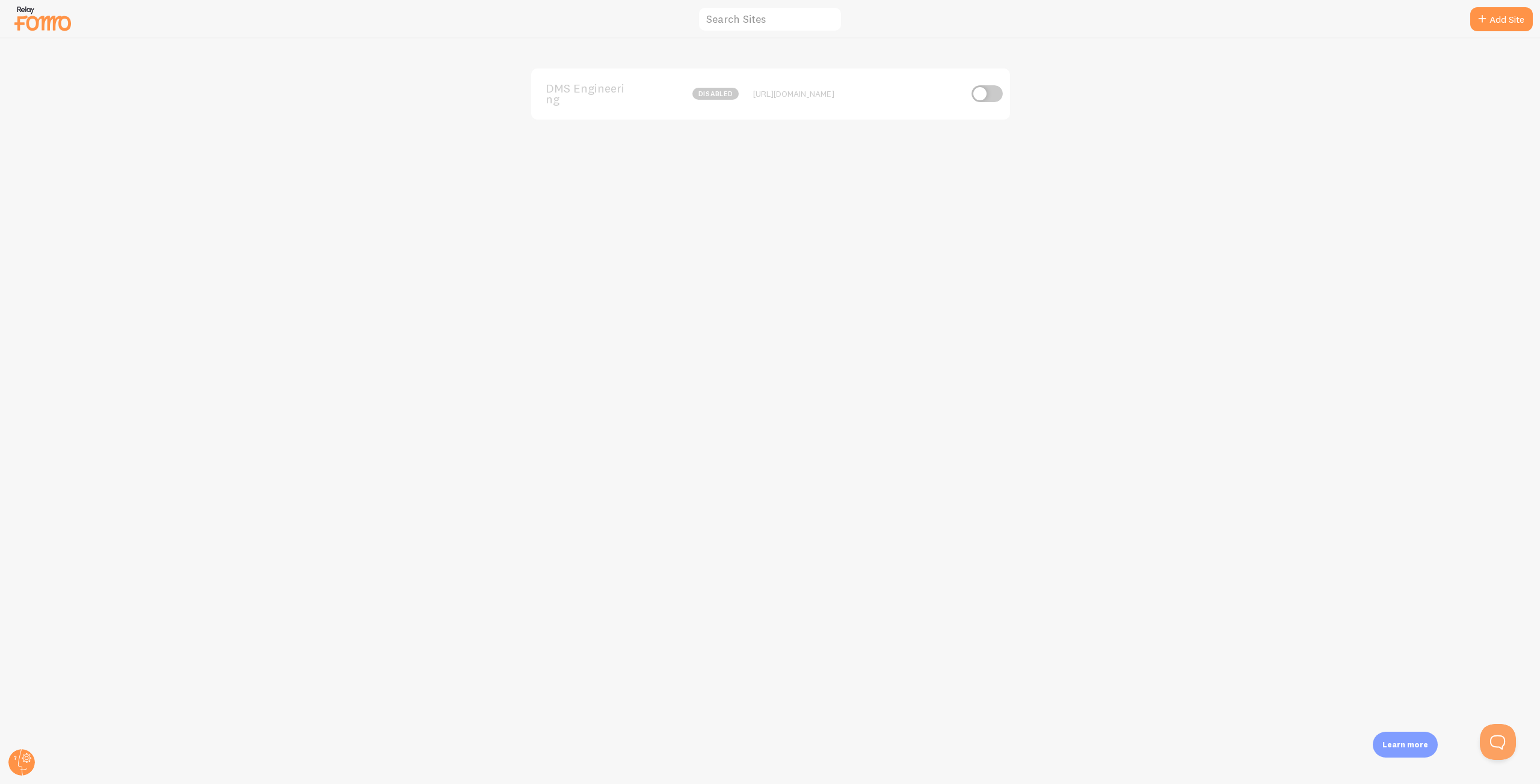
drag, startPoint x: 262, startPoint y: 220, endPoint x: 233, endPoint y: 183, distance: 47.0
click at [262, 220] on div "DMS Engineering disabled [URL][DOMAIN_NAME]" at bounding box center [770, 412] width 1539 height 746
click at [1251, 261] on div "DMS Engineering disabled [URL][DOMAIN_NAME]" at bounding box center [770, 412] width 1539 height 746
click at [1302, 149] on div "DMS Engineering disabled [URL][DOMAIN_NAME]" at bounding box center [770, 412] width 1539 height 746
click at [783, 25] on input "text" at bounding box center [769, 19] width 144 height 26
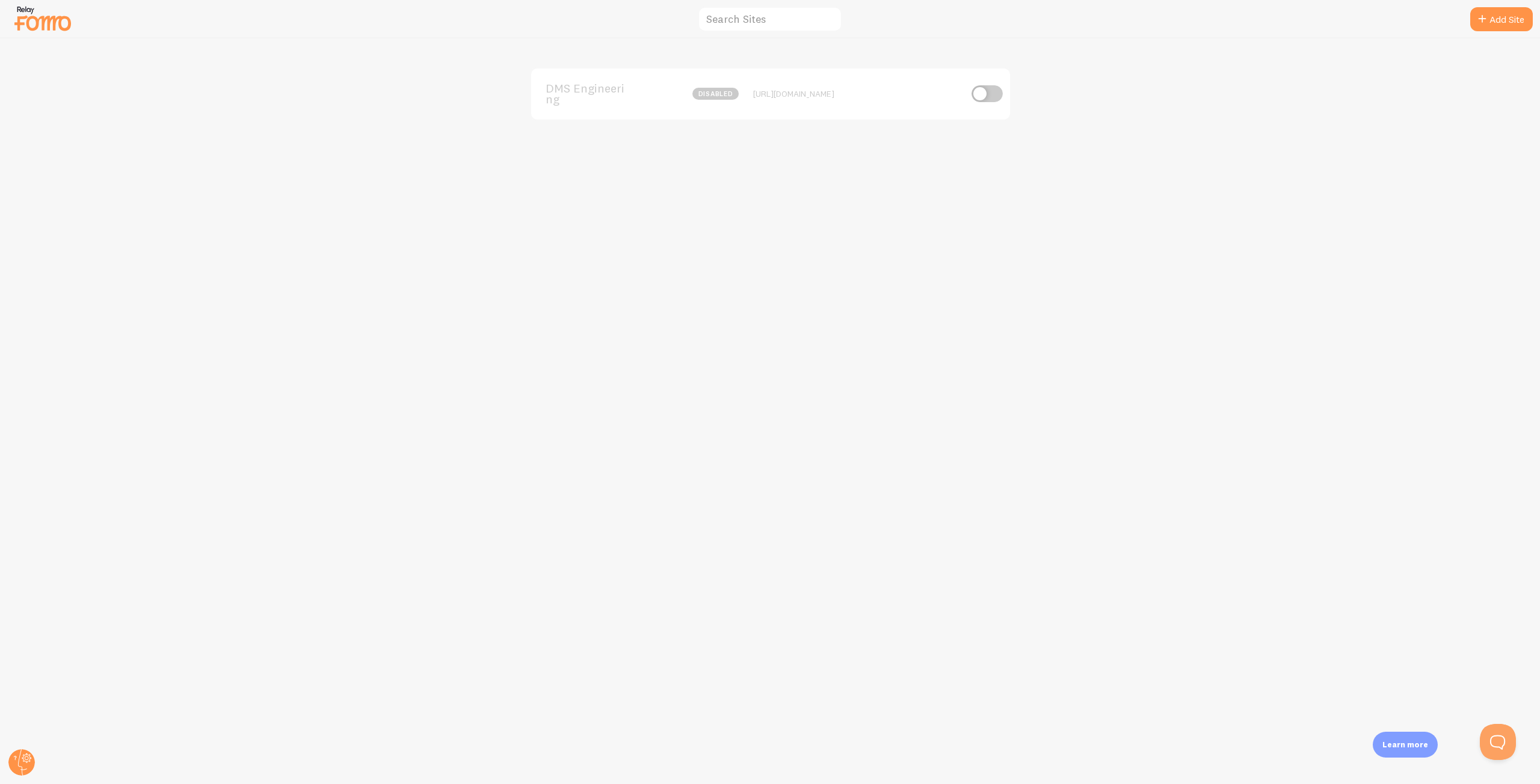
click at [889, 301] on div "DMS Engineering disabled [URL][DOMAIN_NAME]" at bounding box center [770, 412] width 1539 height 746
click at [552, 43] on div "DMS Engineering disabled [URL][DOMAIN_NAME]" at bounding box center [770, 412] width 1539 height 746
click at [661, 345] on div "DMS Engineering disabled [URL][DOMAIN_NAME]" at bounding box center [770, 412] width 1539 height 746
click at [1069, 259] on div "DMS Engineering disabled [URL][DOMAIN_NAME]" at bounding box center [770, 412] width 1539 height 746
